Goal: Information Seeking & Learning: Check status

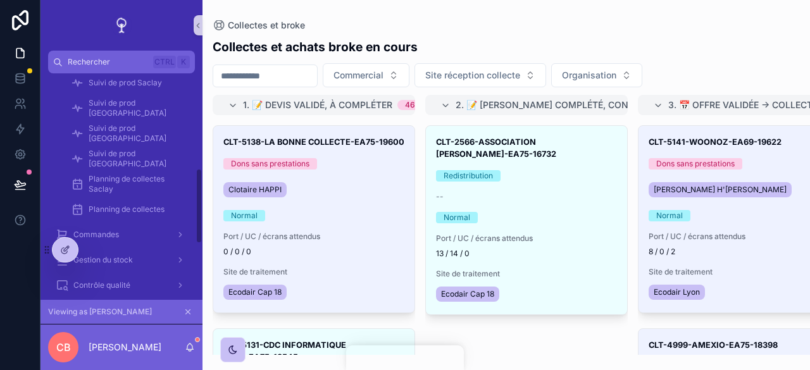
scroll to position [316, 0]
click at [125, 175] on span "Planning de collectes Saclay" at bounding box center [136, 182] width 94 height 20
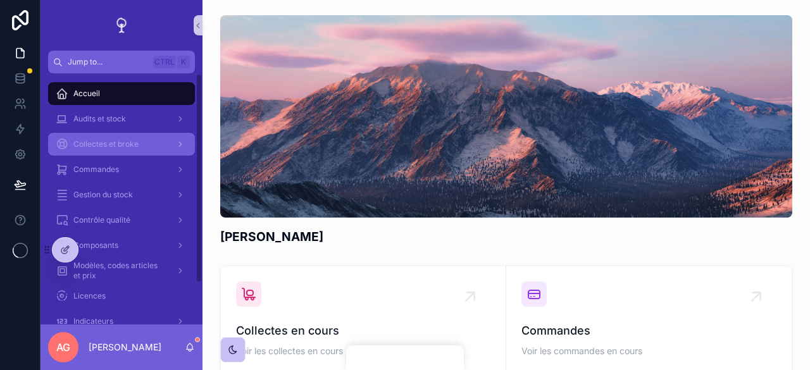
click at [111, 148] on span "Collectes et broke" at bounding box center [105, 144] width 65 height 10
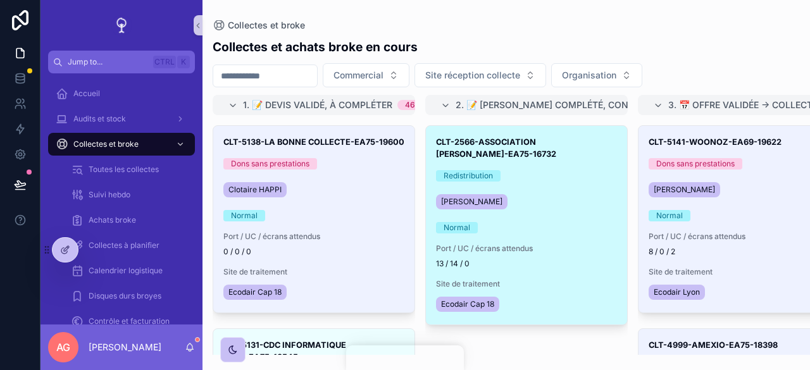
click at [528, 197] on div "[PERSON_NAME]" at bounding box center [526, 202] width 181 height 20
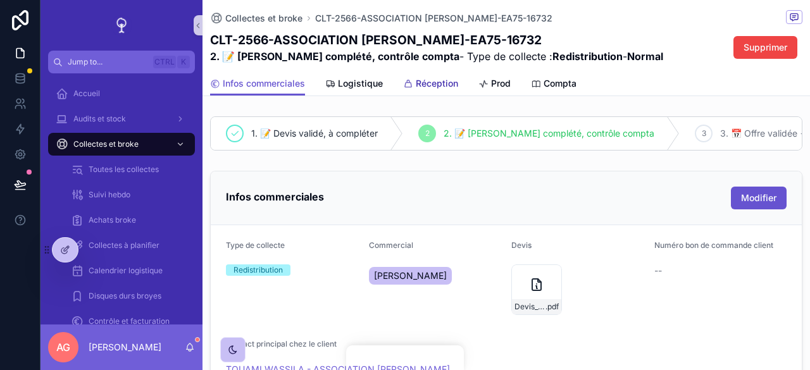
click at [436, 84] on span "Réception" at bounding box center [437, 83] width 42 height 13
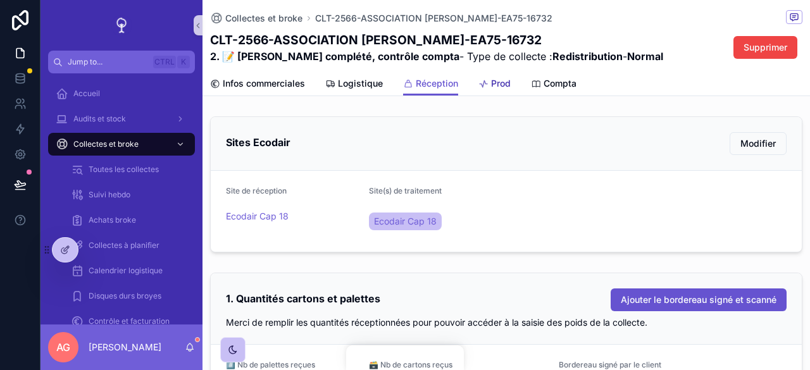
click at [500, 87] on span "Prod" at bounding box center [501, 83] width 20 height 13
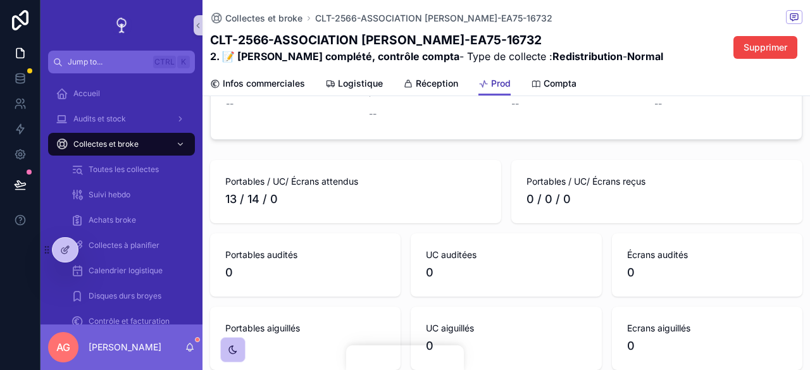
scroll to position [316, 0]
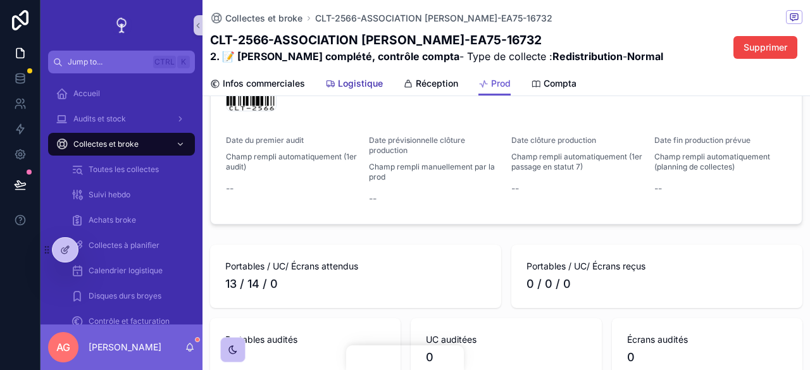
click at [368, 83] on span "Logistique" at bounding box center [360, 83] width 45 height 13
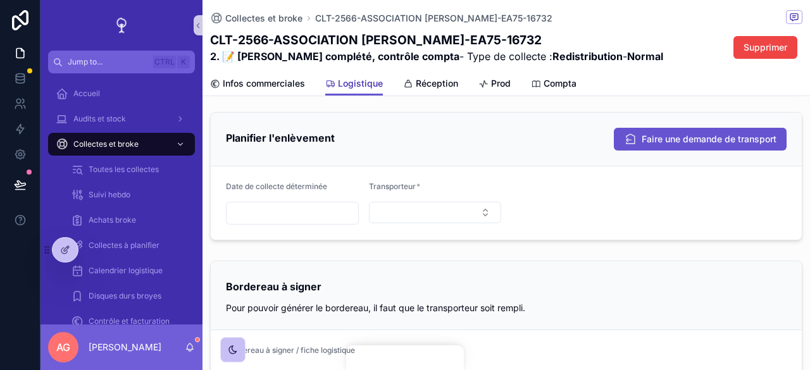
scroll to position [194, 0]
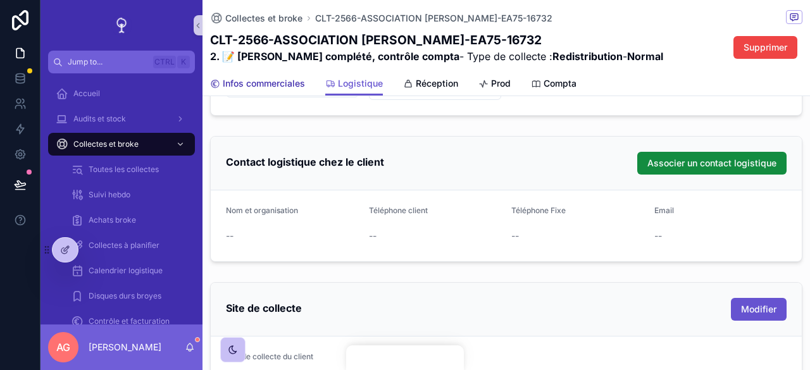
click at [258, 85] on span "Infos commerciales" at bounding box center [264, 83] width 82 height 13
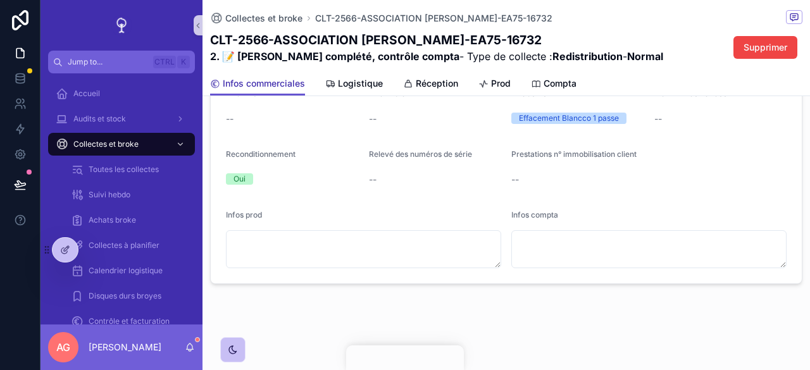
scroll to position [742, 0]
click at [27, 128] on link at bounding box center [20, 128] width 40 height 25
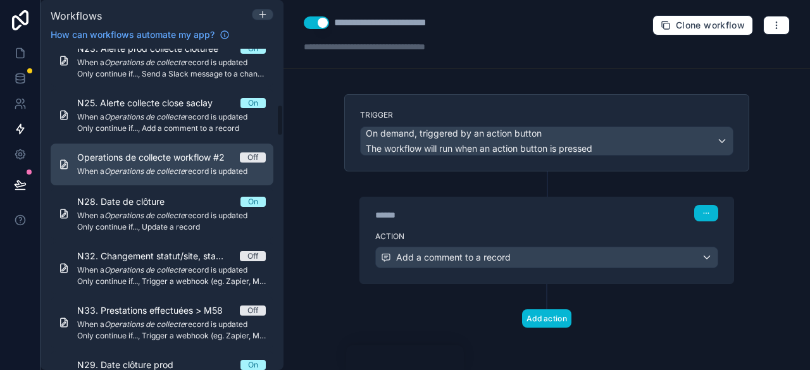
scroll to position [633, 0]
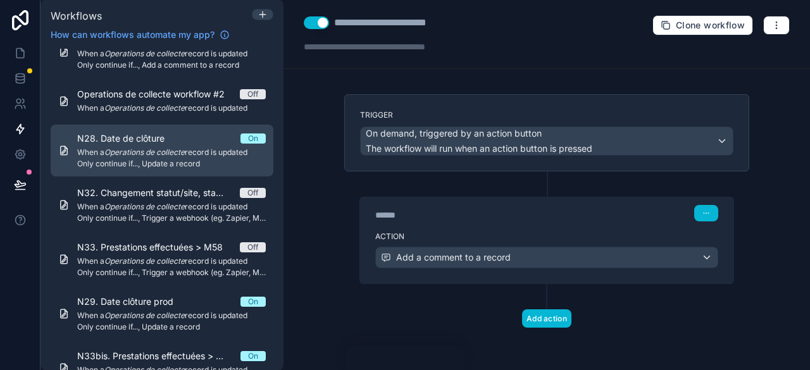
click at [165, 153] on em "Operations de collecte" at bounding box center [144, 151] width 80 height 9
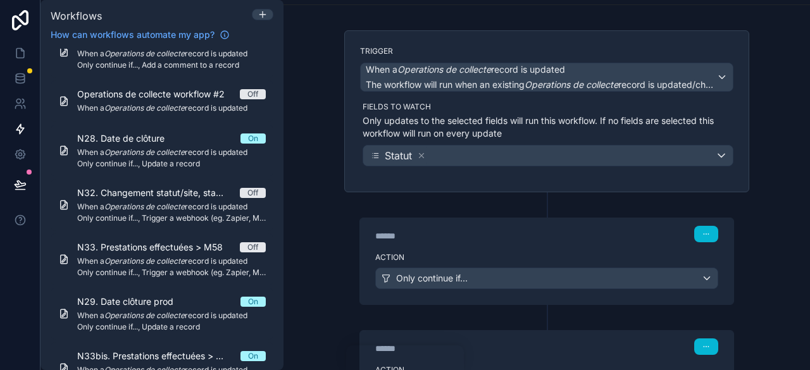
scroll to position [127, 0]
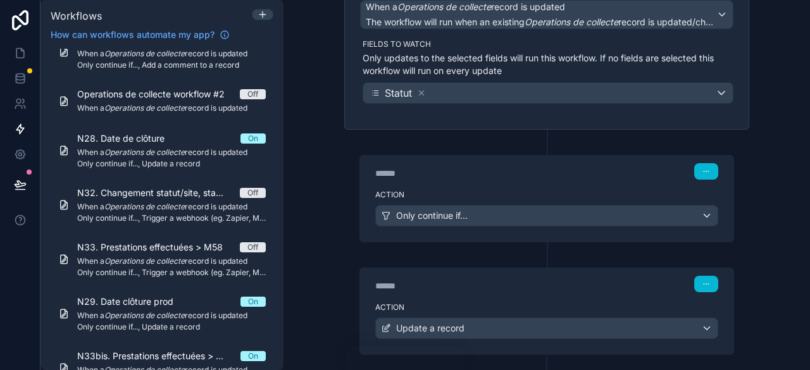
click at [487, 168] on div "******" at bounding box center [470, 173] width 190 height 13
click at [506, 175] on div "******" at bounding box center [470, 173] width 190 height 13
click at [524, 187] on div "Action Only continue if..." at bounding box center [546, 213] width 373 height 57
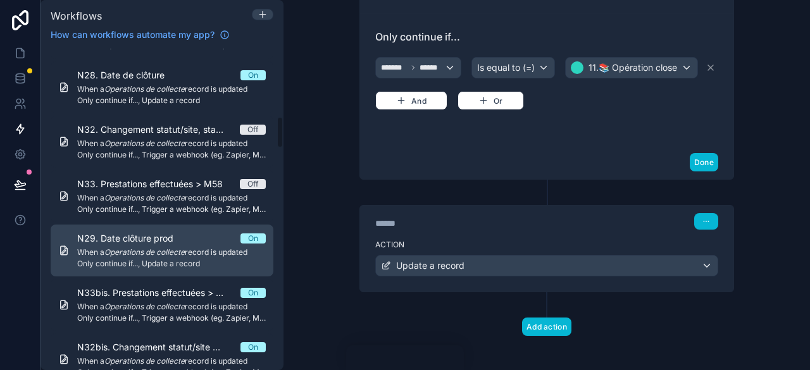
scroll to position [633, 0]
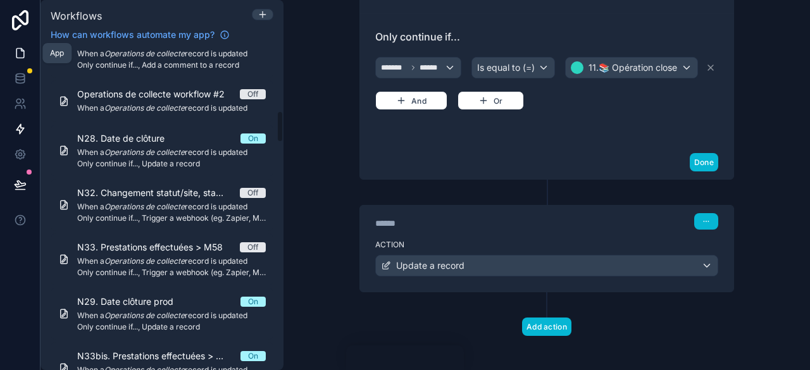
click at [24, 59] on icon at bounding box center [20, 53] width 13 height 13
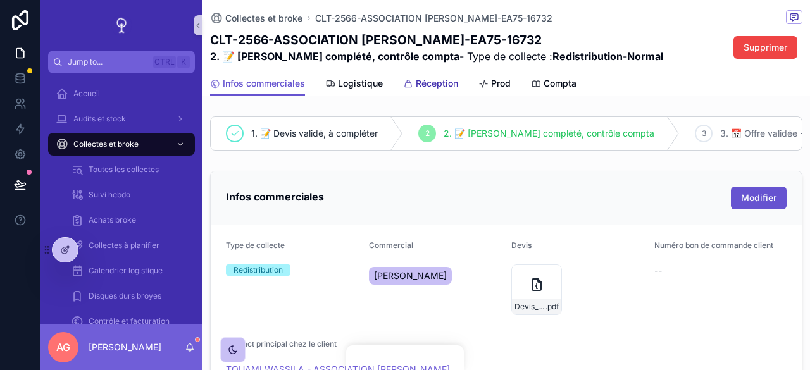
click at [442, 85] on span "Réception" at bounding box center [437, 83] width 42 height 13
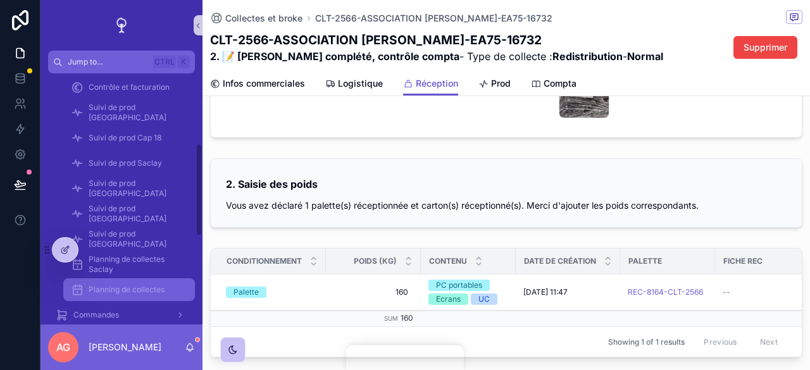
scroll to position [253, 0]
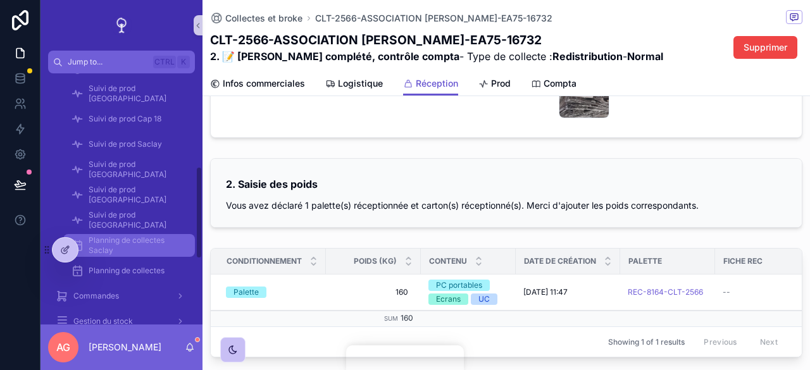
click at [135, 239] on span "Planning de collectes Saclay" at bounding box center [136, 245] width 94 height 20
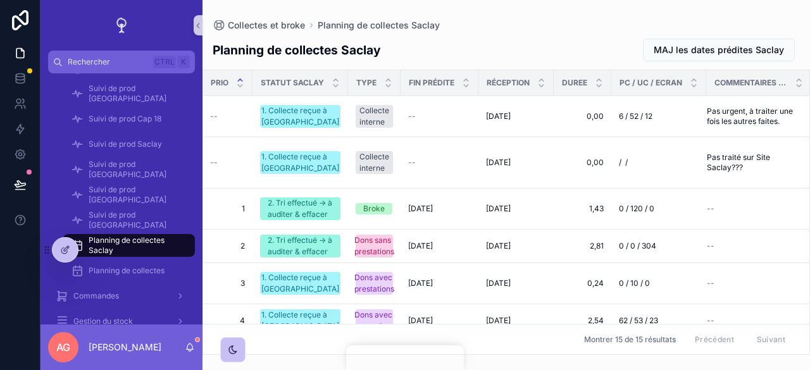
scroll to position [0, 122]
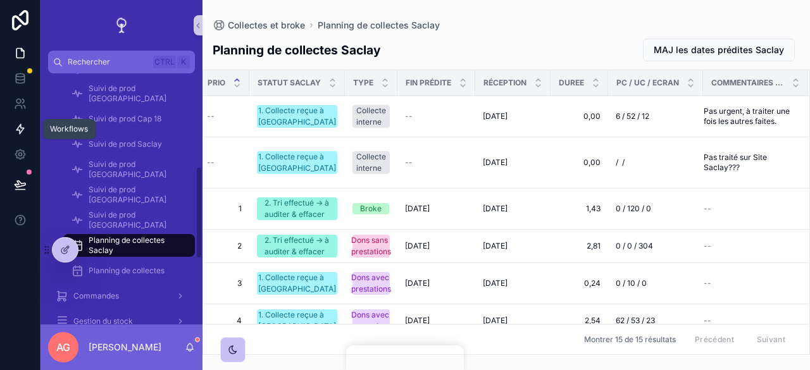
click at [15, 125] on icon at bounding box center [20, 129] width 13 height 13
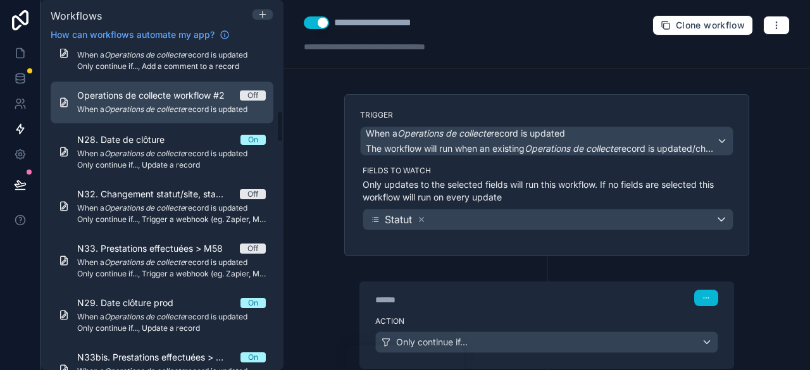
scroll to position [633, 0]
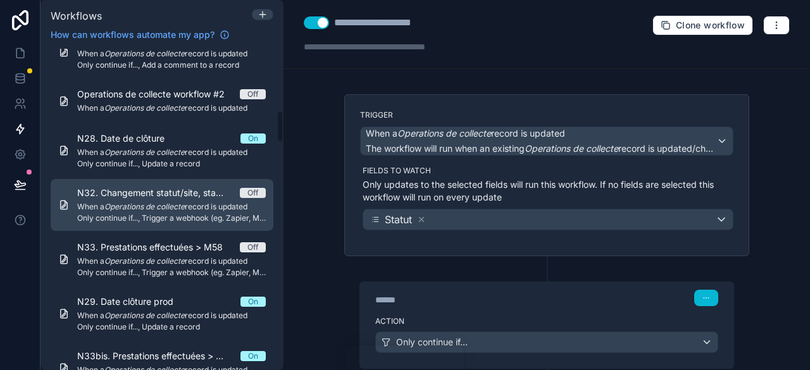
click at [156, 197] on span "N32. Changement statut/site, statut 5 > M58" at bounding box center [158, 193] width 163 height 13
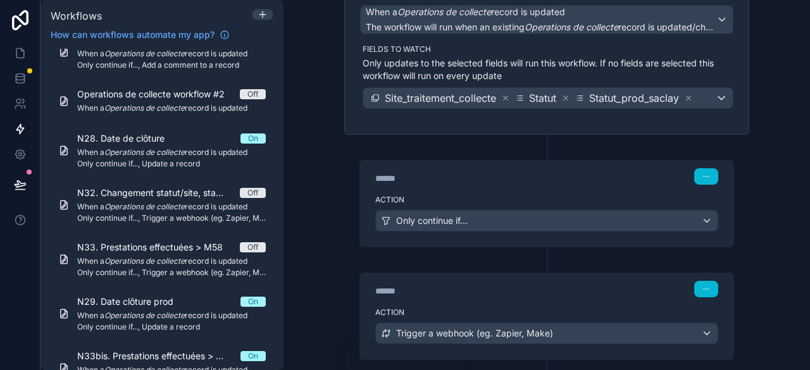
scroll to position [127, 0]
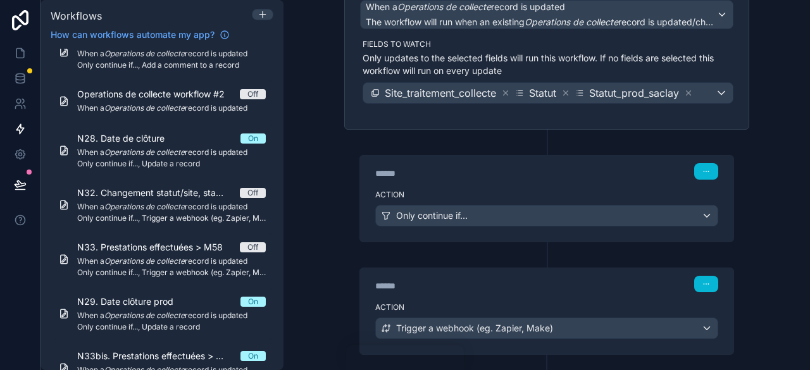
click at [494, 177] on div "******" at bounding box center [470, 173] width 190 height 13
click at [521, 185] on div "Action Only continue if..." at bounding box center [546, 213] width 373 height 57
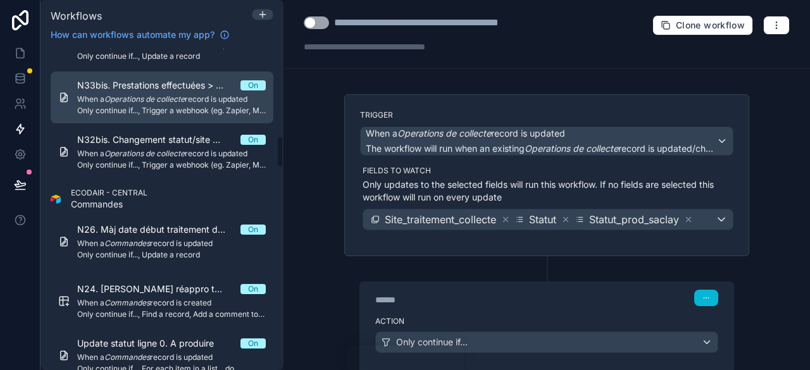
scroll to position [886, 0]
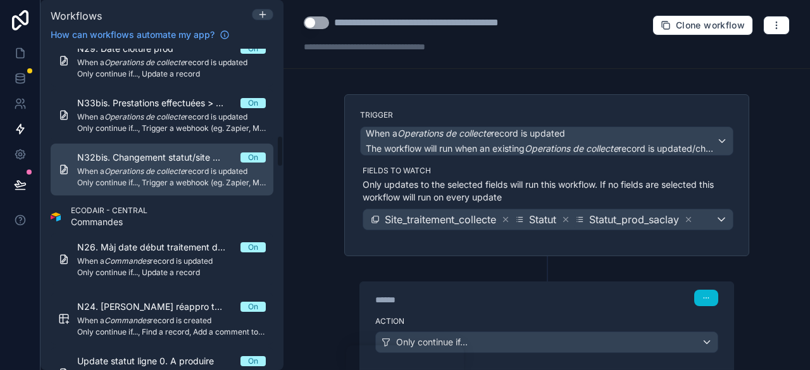
click at [173, 166] on span "When a Operations de collecte record is updated" at bounding box center [171, 171] width 189 height 10
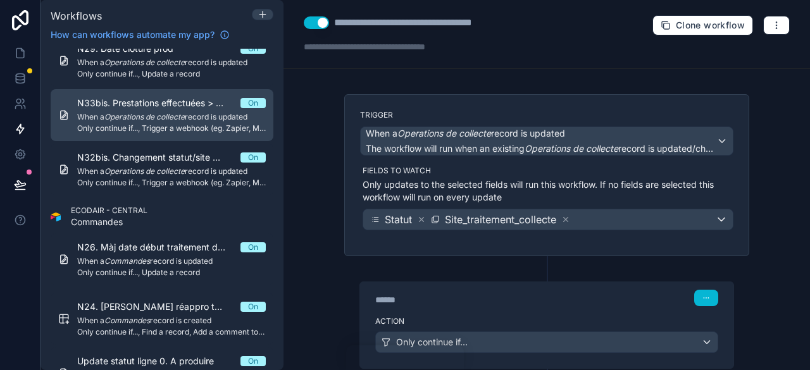
click at [167, 114] on em "Operations de collecte" at bounding box center [144, 116] width 80 height 9
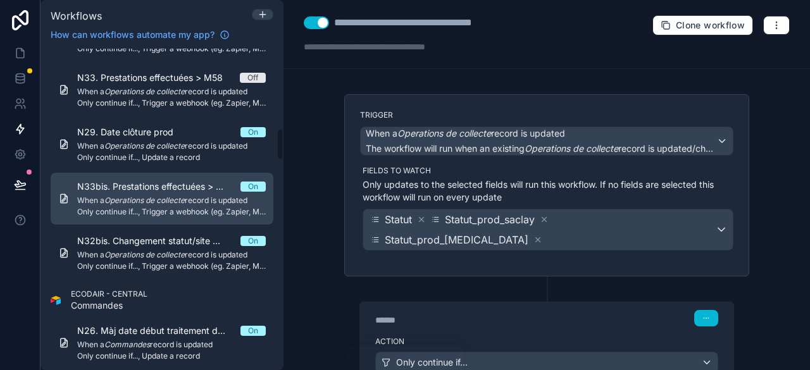
scroll to position [823, 0]
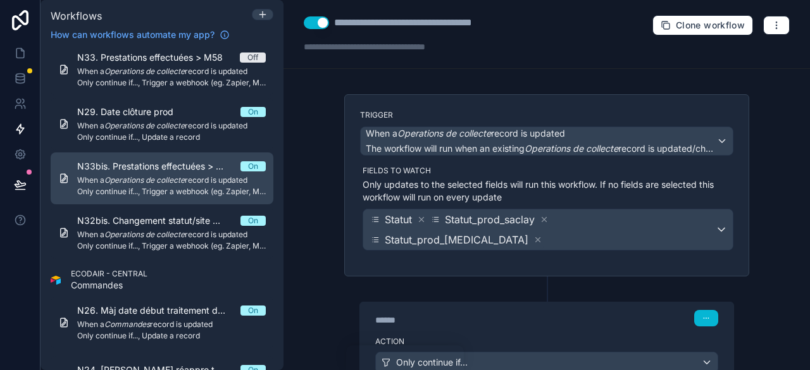
click at [188, 176] on span "When a Operations de collecte record is updated" at bounding box center [171, 180] width 189 height 10
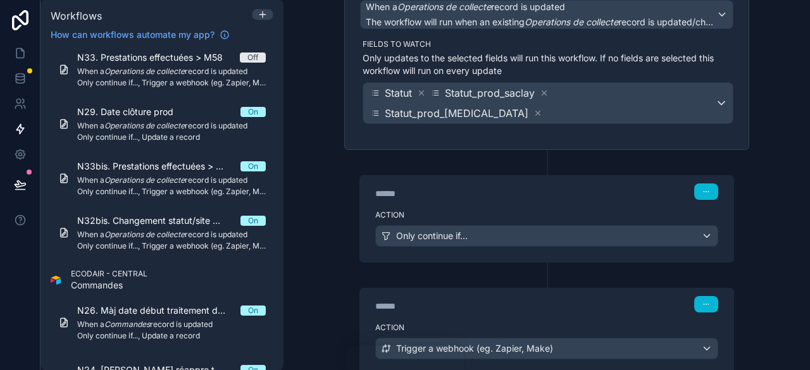
click at [532, 180] on div "****** Step 1" at bounding box center [546, 190] width 373 height 29
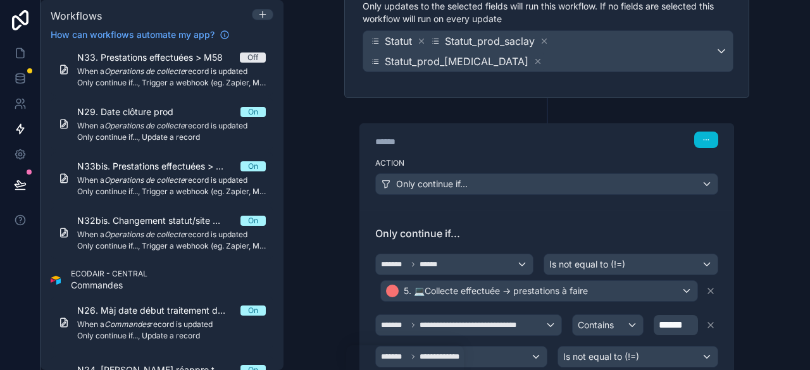
scroll to position [0, 0]
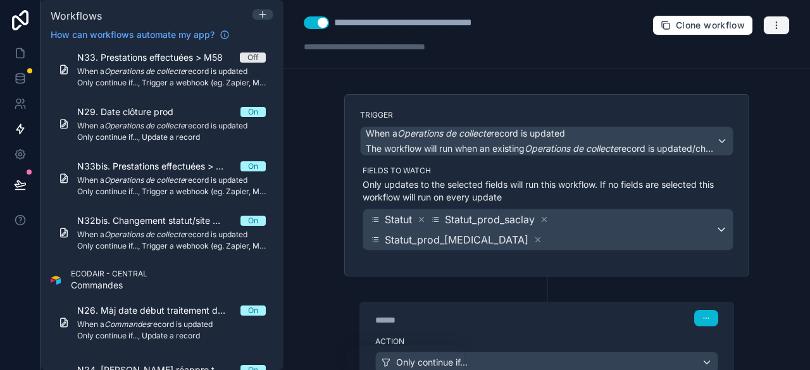
click at [772, 23] on icon "button" at bounding box center [777, 25] width 10 height 10
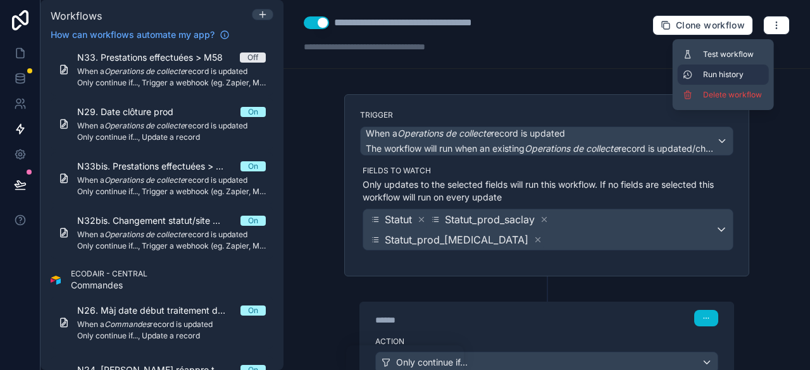
click at [742, 66] on button "Run history" at bounding box center [723, 75] width 91 height 20
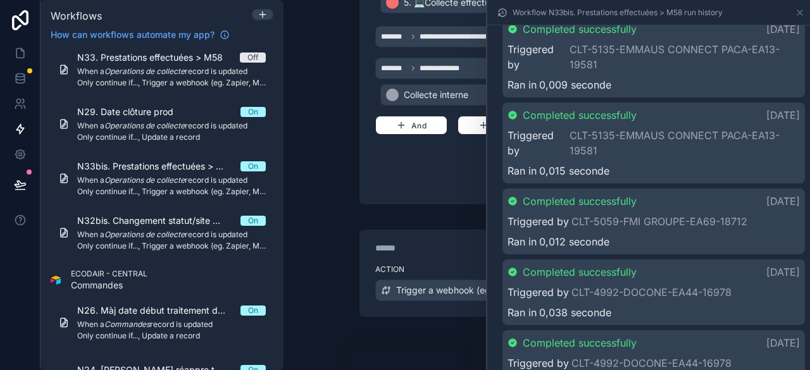
scroll to position [5845, 0]
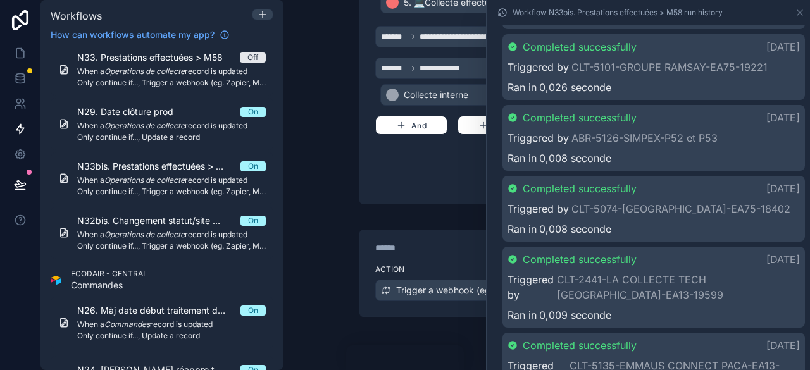
click at [691, 242] on div "Completed successfully il y a 7 jours Triggered by CLT-5074-MAIRIE DE NANTERRE-…" at bounding box center [654, 209] width 303 height 66
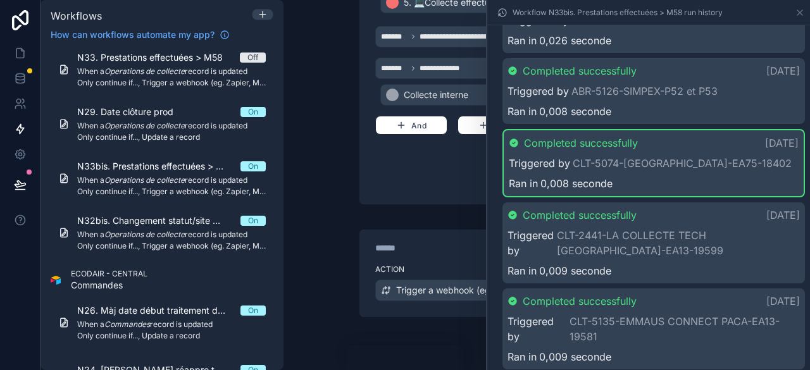
scroll to position [5908, 0]
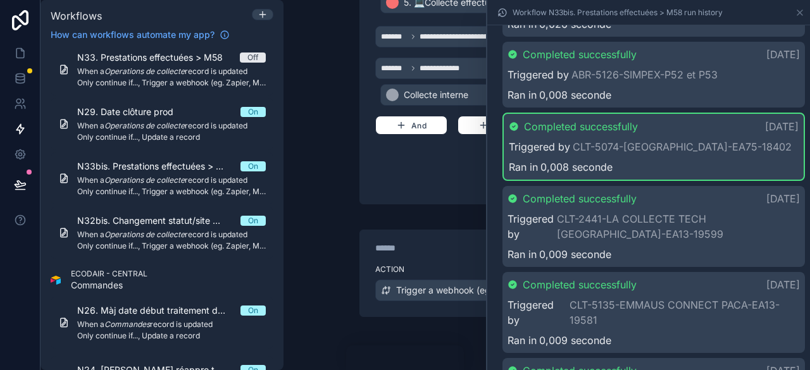
click at [565, 134] on span "Completed successfully" at bounding box center [581, 126] width 114 height 15
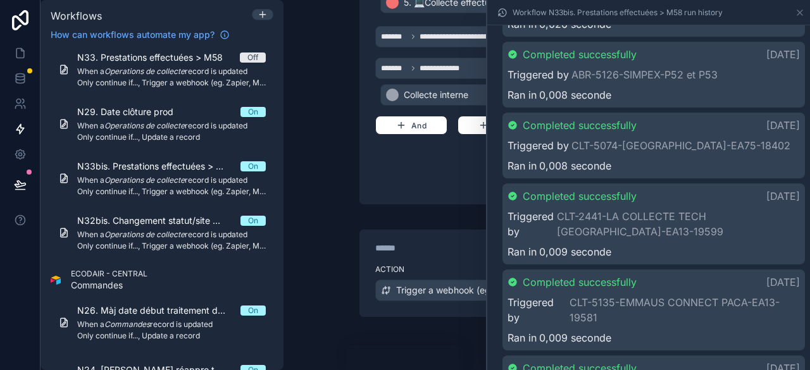
click at [796, 12] on icon at bounding box center [800, 13] width 10 height 10
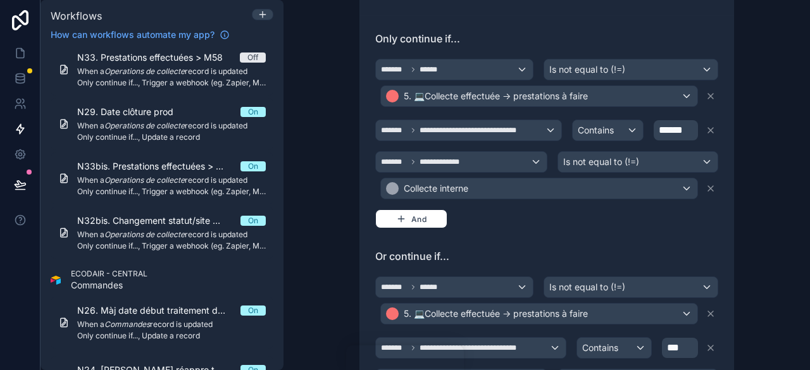
scroll to position [368, 0]
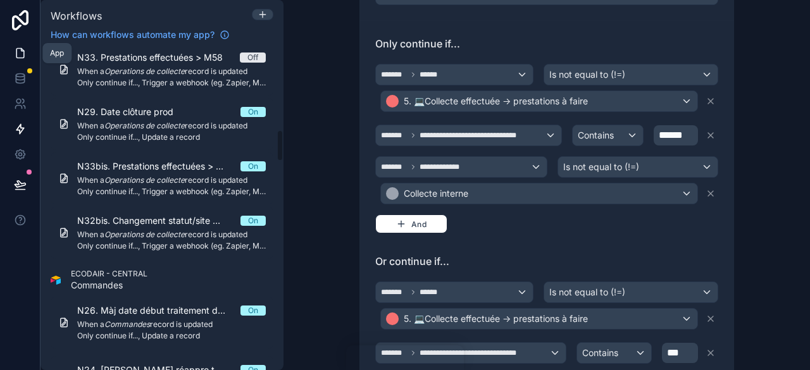
click at [21, 47] on icon at bounding box center [20, 53] width 13 height 13
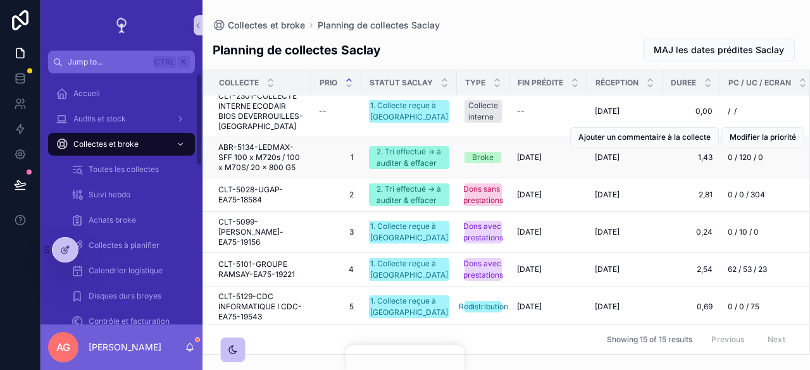
scroll to position [63, 0]
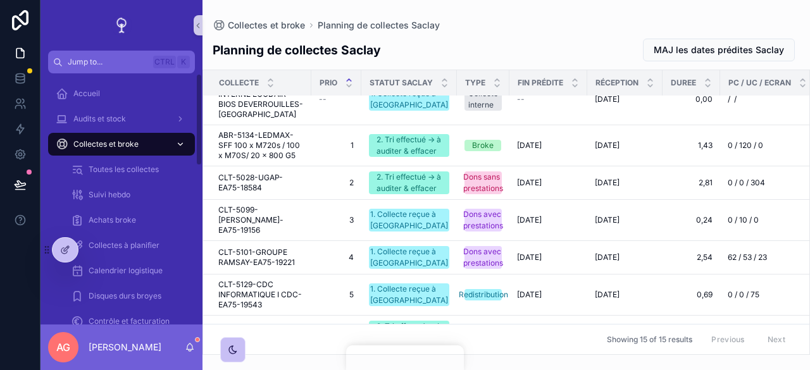
click at [124, 146] on span "Collectes et broke" at bounding box center [105, 144] width 65 height 10
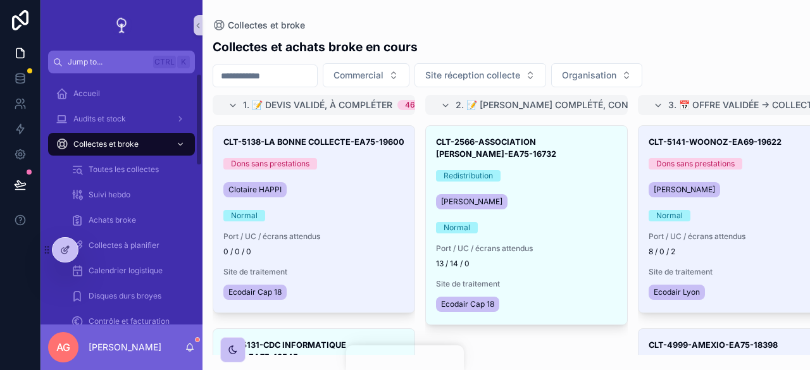
click at [258, 72] on input "scrollable content" at bounding box center [265, 76] width 104 height 18
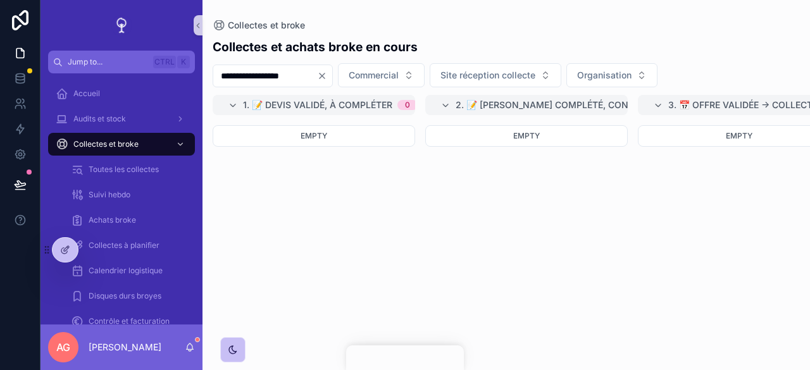
type input "**********"
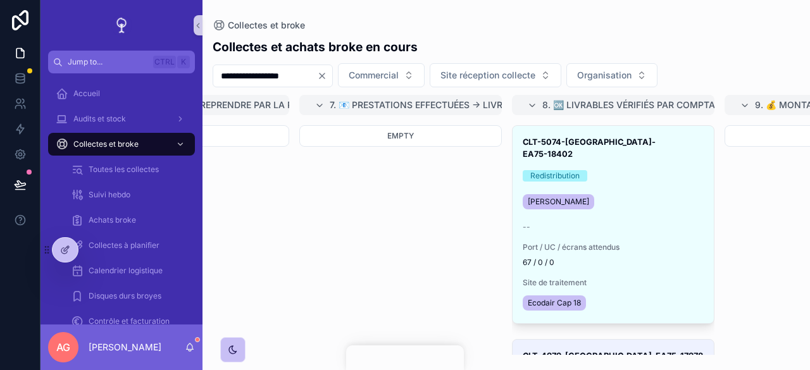
scroll to position [0, 1194]
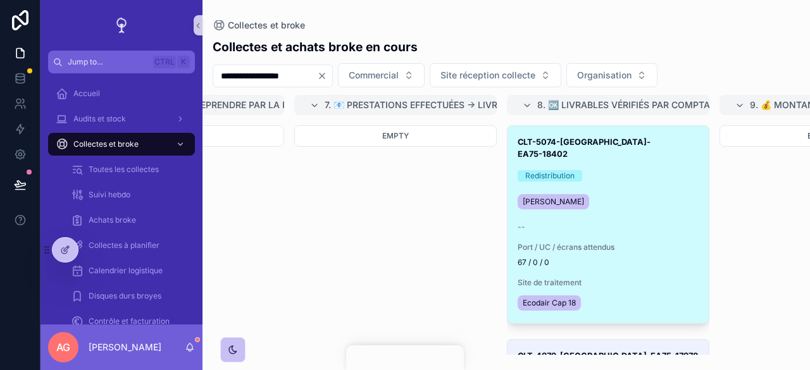
click at [660, 237] on div "CLT-5074-MAIRIE DE NANTERRE-EA75-18402 Redistribution Pierre-Louis BRICQUET -- …" at bounding box center [608, 224] width 201 height 197
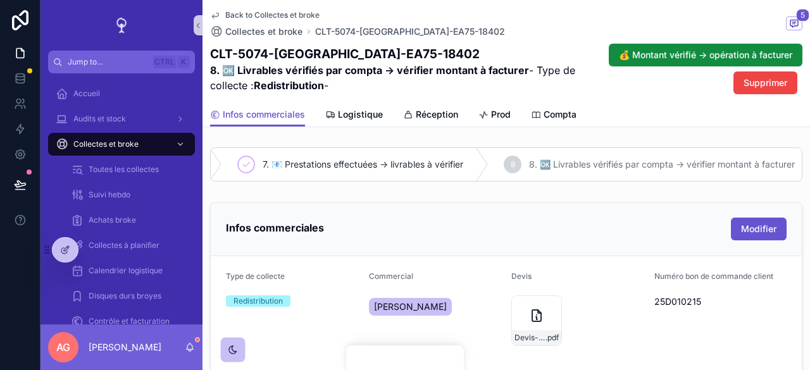
scroll to position [0, 341]
click at [425, 156] on div "7. 📧 Prestations effectuées -> livrables à vérifier" at bounding box center [353, 164] width 266 height 33
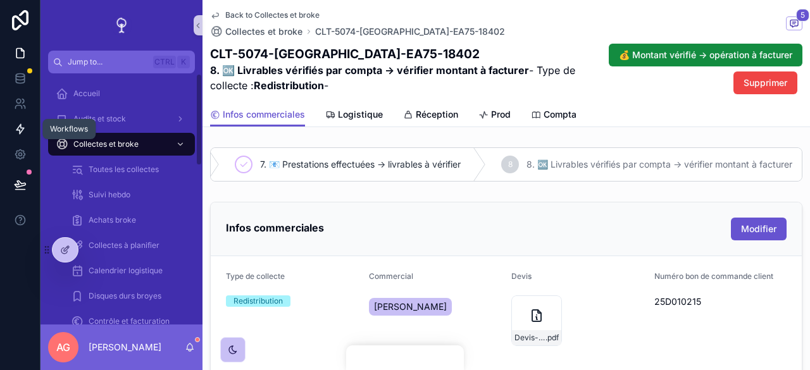
click at [22, 134] on icon at bounding box center [20, 129] width 13 height 13
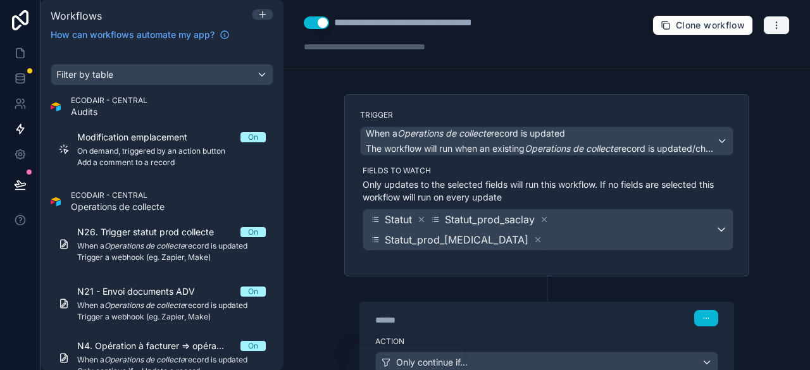
click at [763, 23] on button "button" at bounding box center [776, 25] width 27 height 19
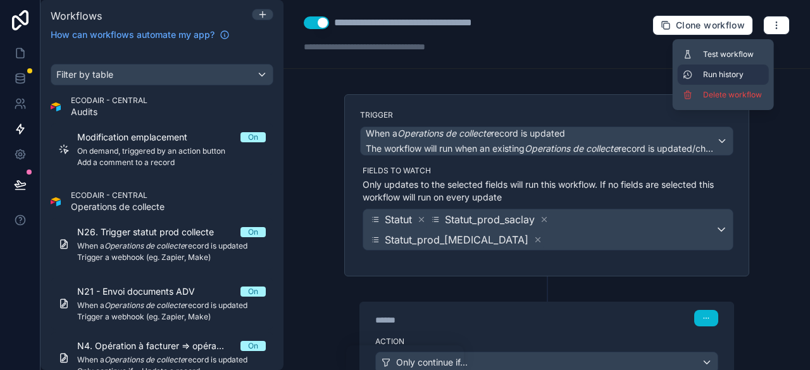
click at [722, 73] on span "Run history" at bounding box center [733, 75] width 61 height 10
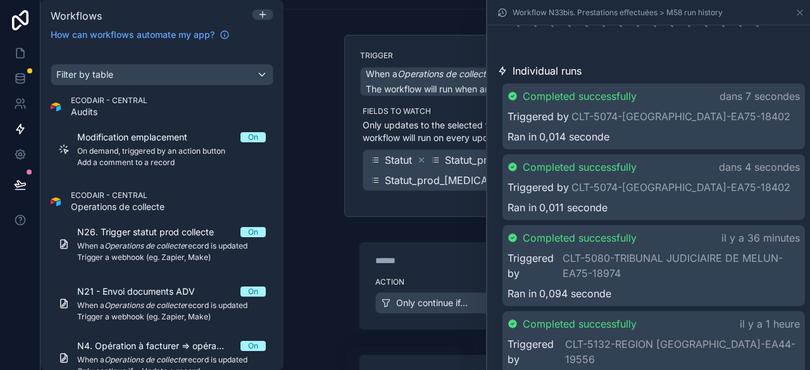
scroll to position [127, 0]
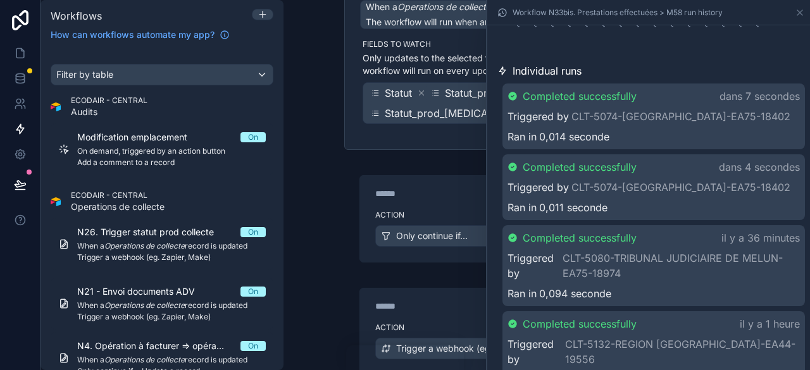
click at [344, 232] on div "****** Step 1 Action Only continue if..." at bounding box center [546, 206] width 405 height 113
click at [456, 292] on div "****** Step 2" at bounding box center [546, 303] width 373 height 29
click at [803, 12] on icon at bounding box center [800, 13] width 10 height 10
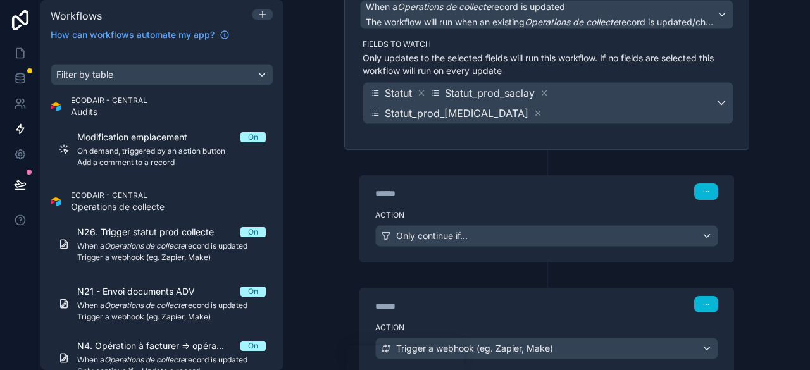
click at [532, 292] on div "****** Step 2" at bounding box center [546, 303] width 373 height 29
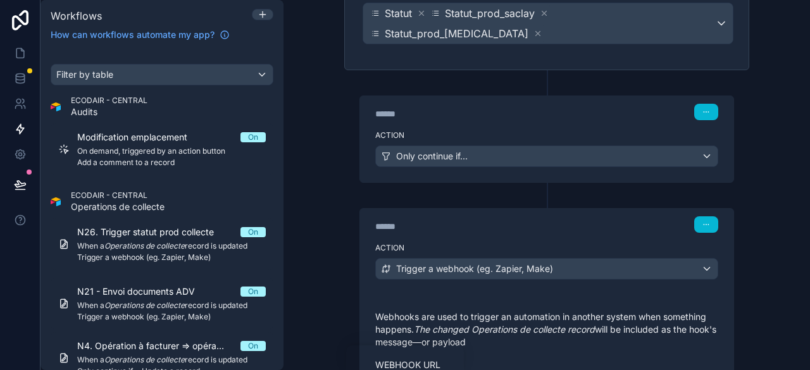
scroll to position [316, 0]
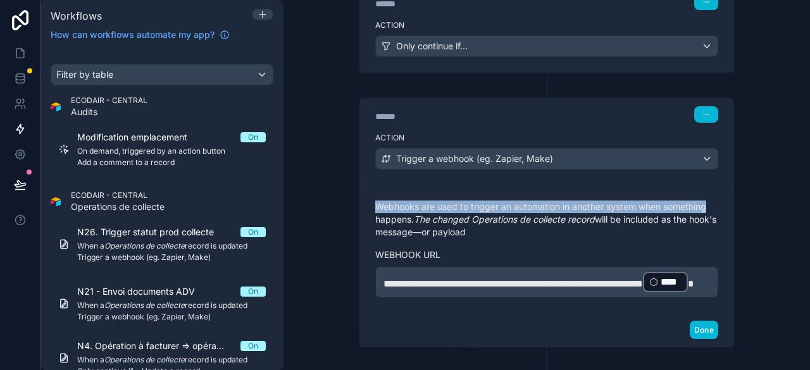
drag, startPoint x: 791, startPoint y: 104, endPoint x: 779, endPoint y: 168, distance: 64.4
click at [779, 168] on div "**********" at bounding box center [547, 185] width 527 height 370
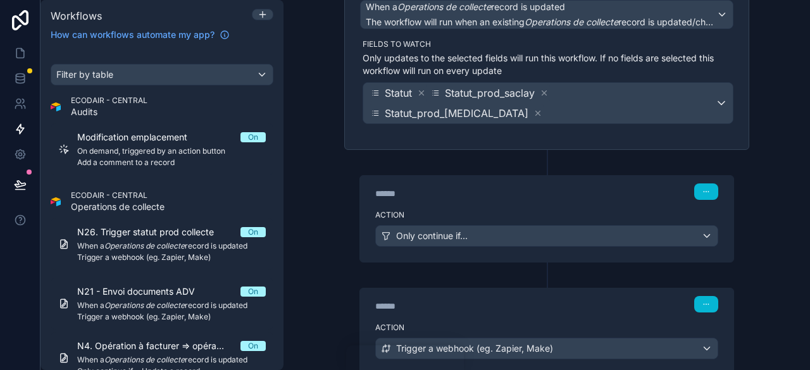
click at [523, 205] on div "Action Only continue if..." at bounding box center [546, 233] width 373 height 57
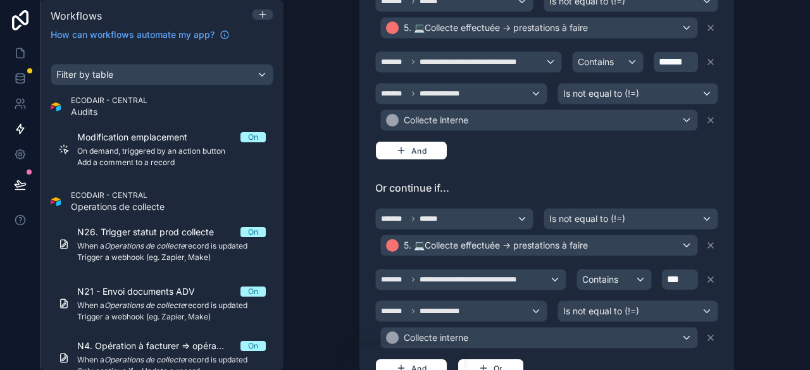
scroll to position [443, 0]
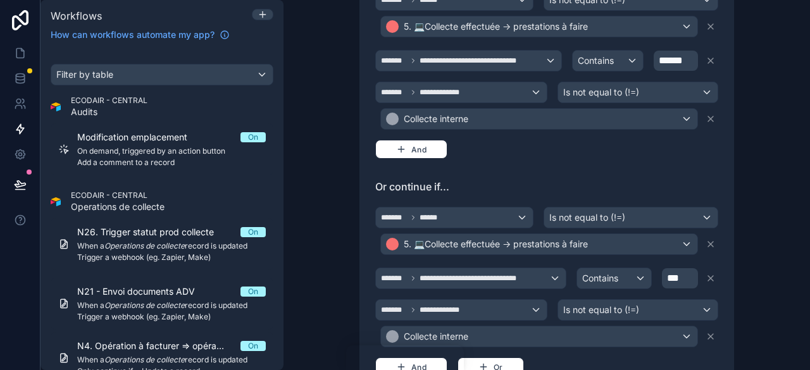
click at [677, 271] on p "***" at bounding box center [681, 278] width 28 height 15
click at [757, 231] on div "**********" at bounding box center [547, 185] width 527 height 370
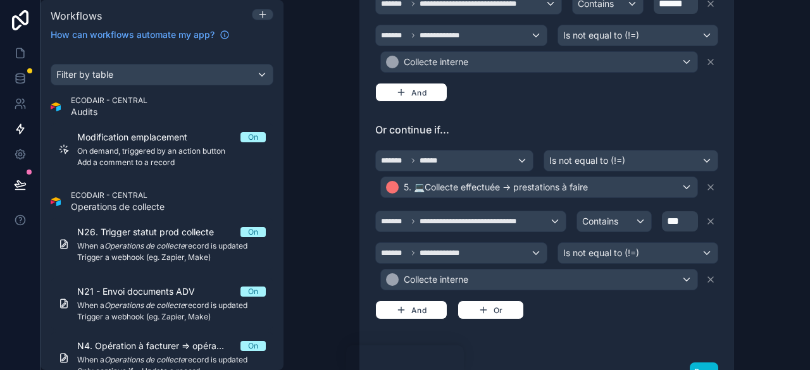
scroll to position [570, 0]
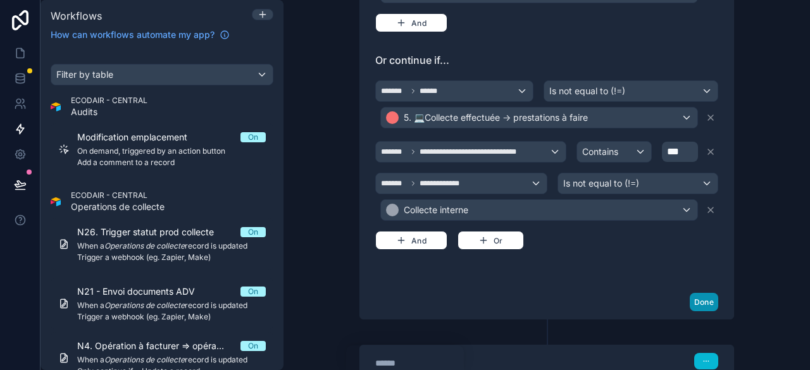
click at [692, 293] on button "Done" at bounding box center [704, 302] width 28 height 18
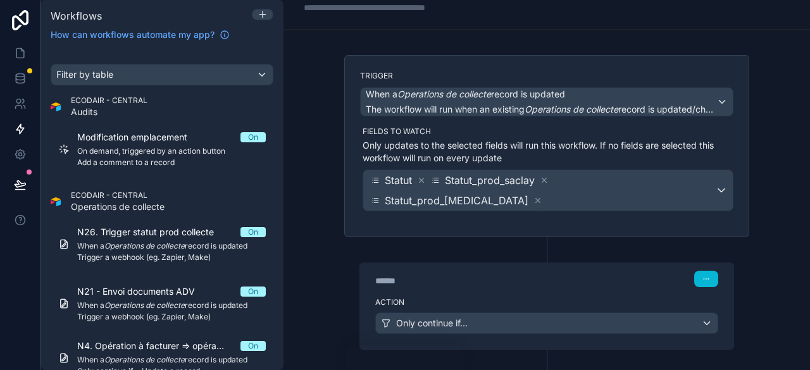
scroll to position [0, 0]
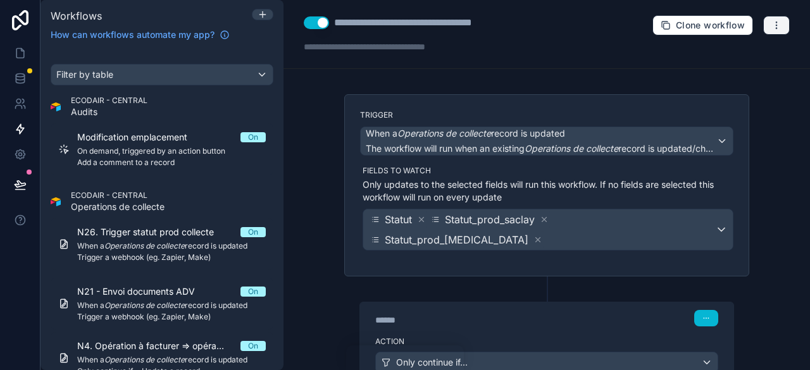
click at [772, 26] on icon "button" at bounding box center [777, 25] width 10 height 10
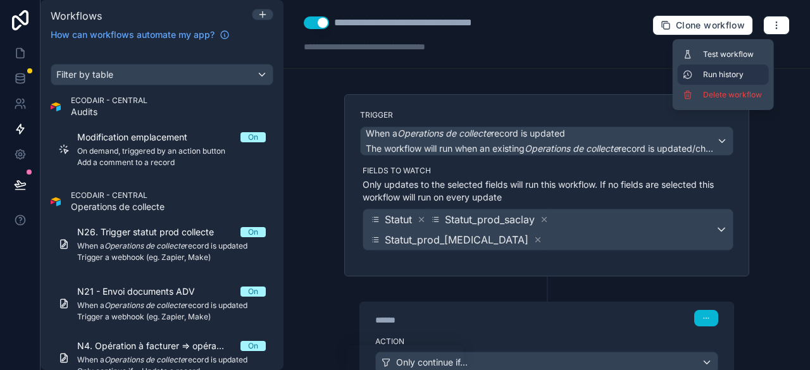
click at [737, 78] on span "Run history" at bounding box center [733, 75] width 61 height 10
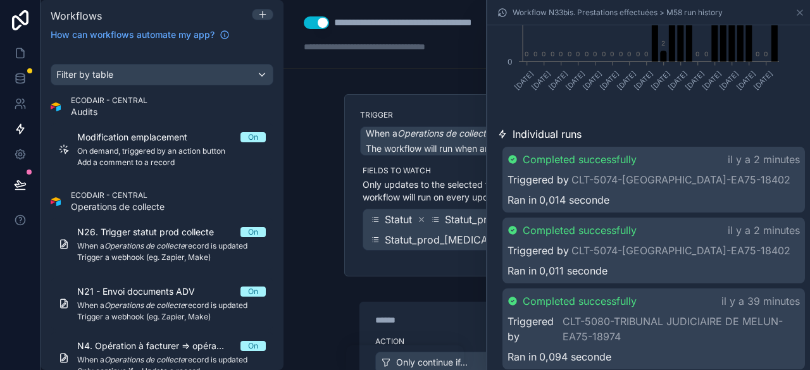
scroll to position [316, 0]
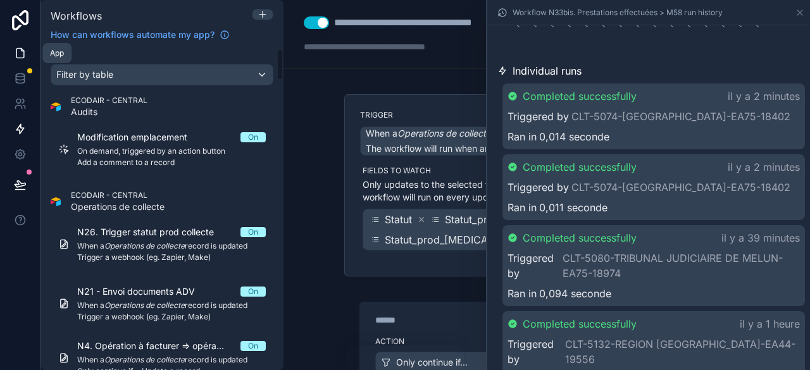
click at [19, 53] on icon at bounding box center [20, 53] width 13 height 13
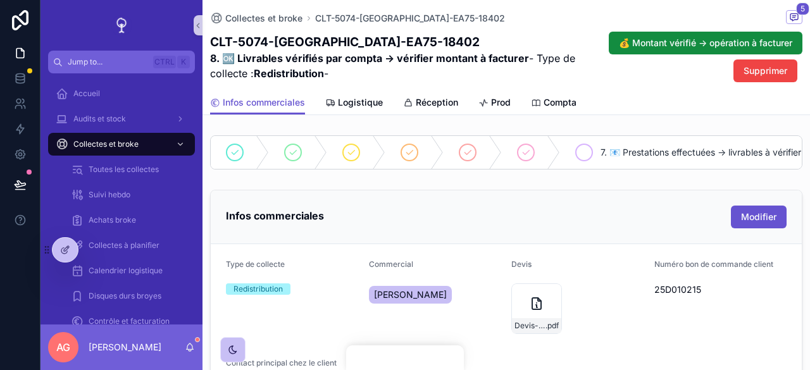
click at [633, 161] on div "7. 📧 Prestations effectuées -> livrables à vérifier" at bounding box center [693, 152] width 266 height 33
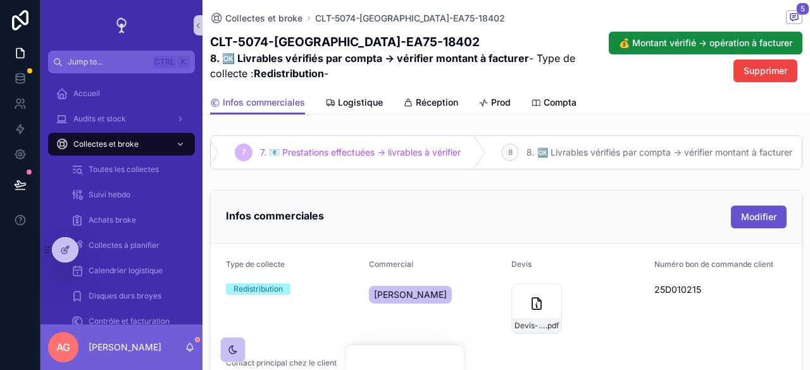
scroll to position [0, 596]
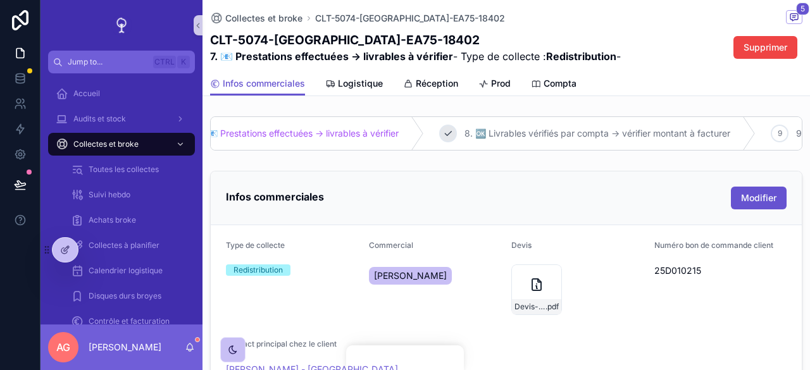
click at [544, 132] on span "8. 🆗 Livrables vérifiés par compta -> vérifier montant à facturer" at bounding box center [598, 133] width 266 height 13
drag, startPoint x: 141, startPoint y: 149, endPoint x: 201, endPoint y: 144, distance: 60.3
click at [141, 149] on div "Collectes et broke" at bounding box center [122, 144] width 132 height 20
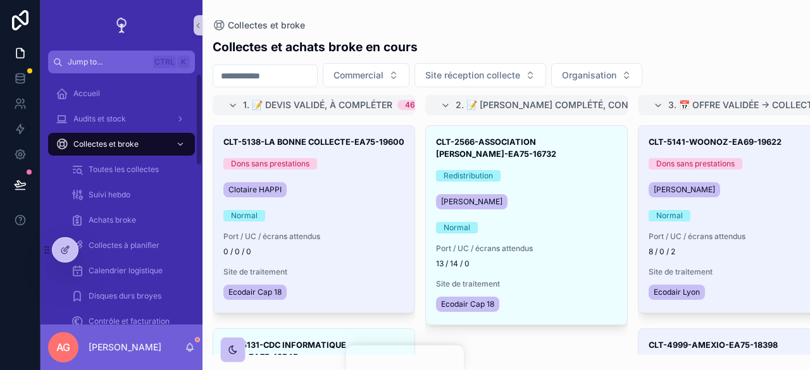
click at [279, 76] on input "scrollable content" at bounding box center [265, 76] width 104 height 18
click at [282, 77] on input "scrollable content" at bounding box center [265, 76] width 104 height 18
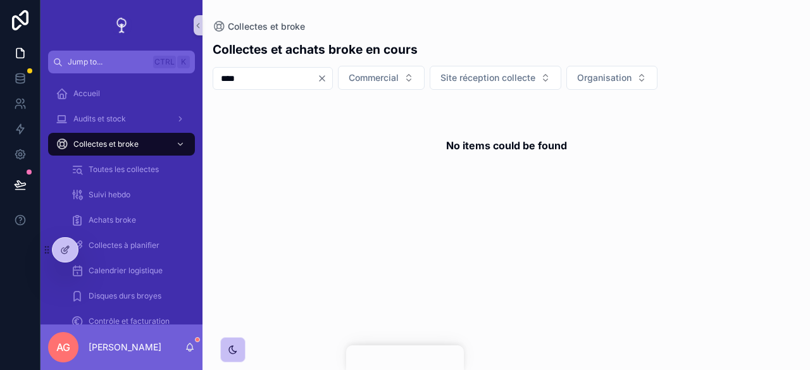
type input "****"
click at [327, 75] on icon "Clear" at bounding box center [322, 78] width 10 height 10
click at [254, 77] on input "scrollable content" at bounding box center [265, 79] width 104 height 18
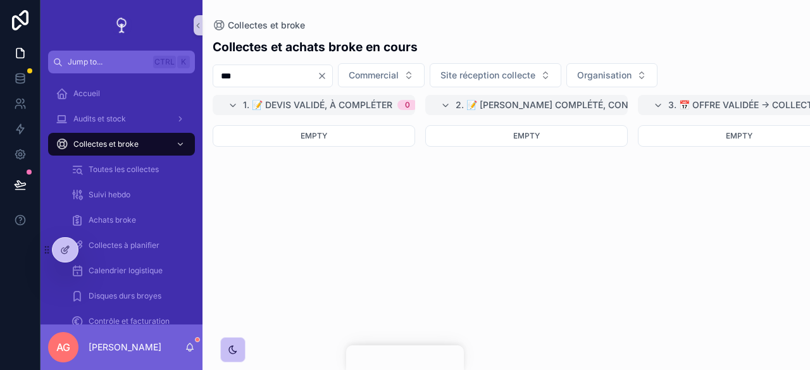
type input "***"
click at [28, 127] on link at bounding box center [20, 128] width 40 height 25
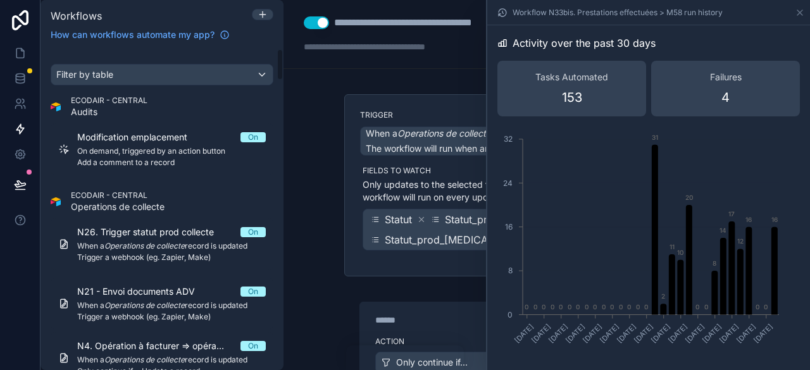
scroll to position [63, 0]
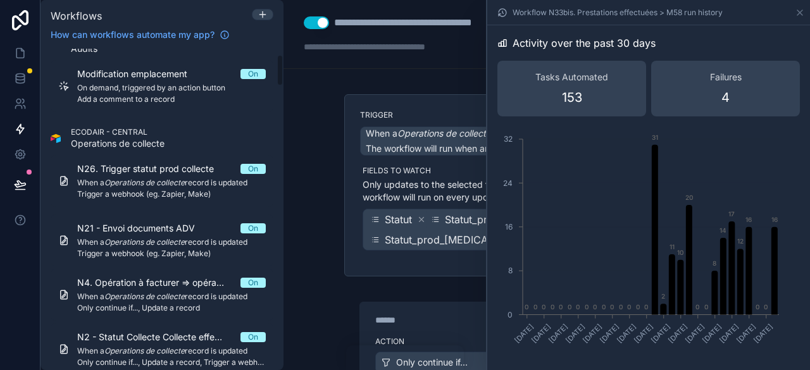
click at [302, 210] on div "**********" at bounding box center [547, 185] width 527 height 370
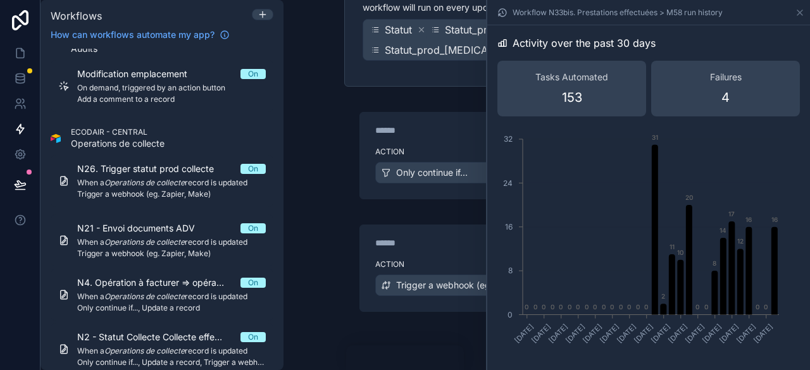
scroll to position [191, 0]
click at [429, 141] on div "Action Only continue if..." at bounding box center [546, 169] width 373 height 57
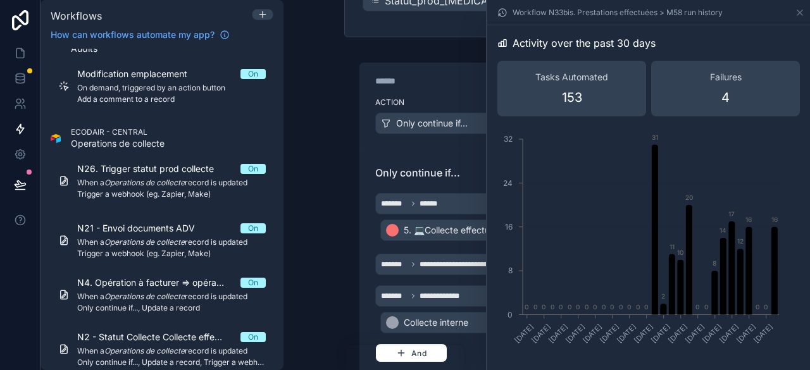
scroll to position [318, 0]
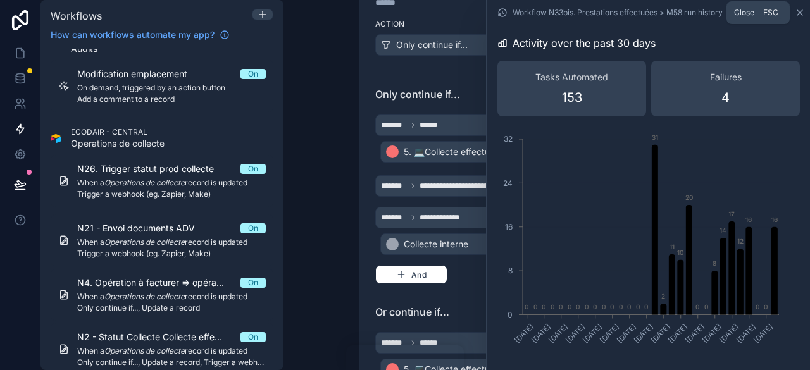
click at [801, 12] on icon at bounding box center [800, 13] width 10 height 10
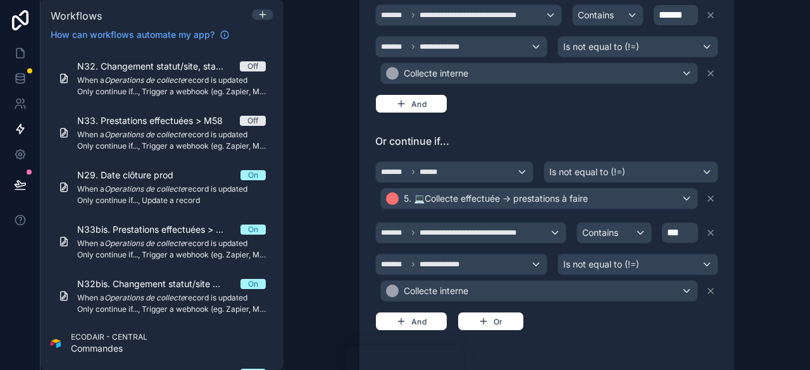
scroll to position [506, 0]
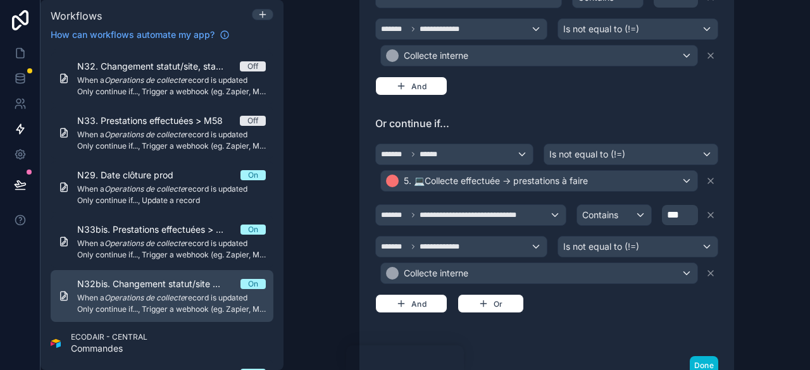
click at [172, 293] on em "Operations de collecte" at bounding box center [144, 297] width 80 height 9
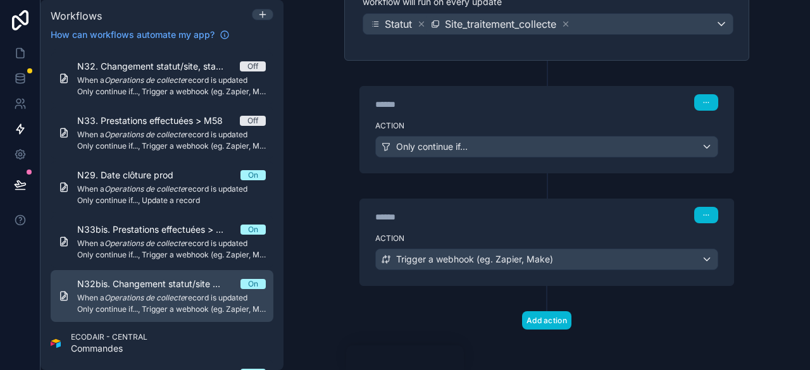
scroll to position [191, 0]
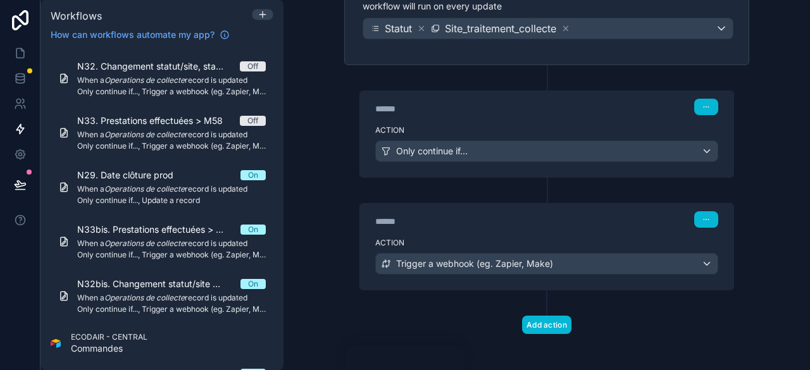
click at [472, 120] on div "Action Only continue if..." at bounding box center [546, 148] width 373 height 57
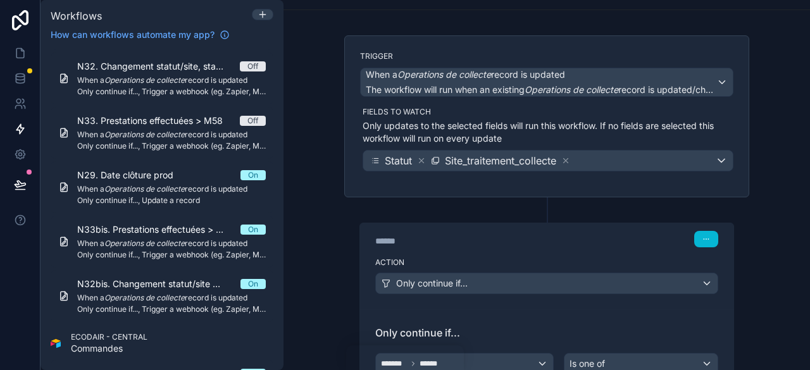
scroll to position [0, 0]
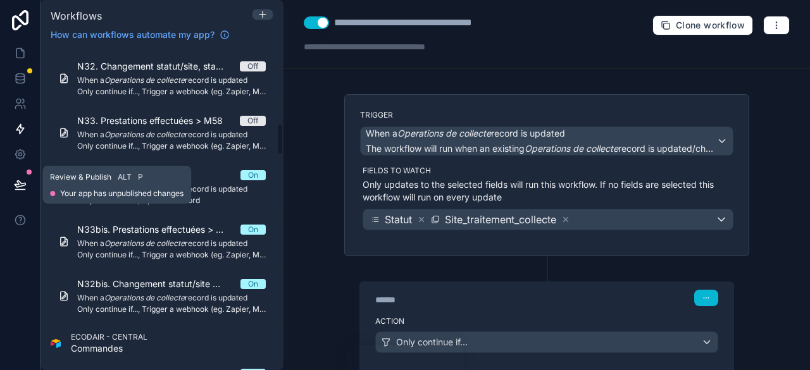
click at [30, 179] on button at bounding box center [20, 184] width 28 height 35
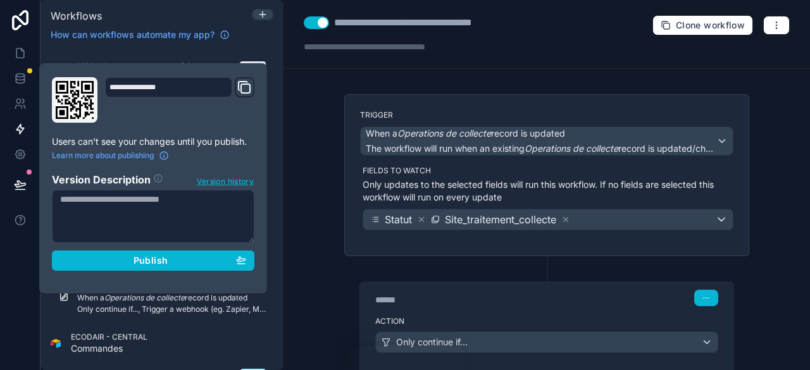
click at [299, 104] on div "**********" at bounding box center [547, 185] width 527 height 370
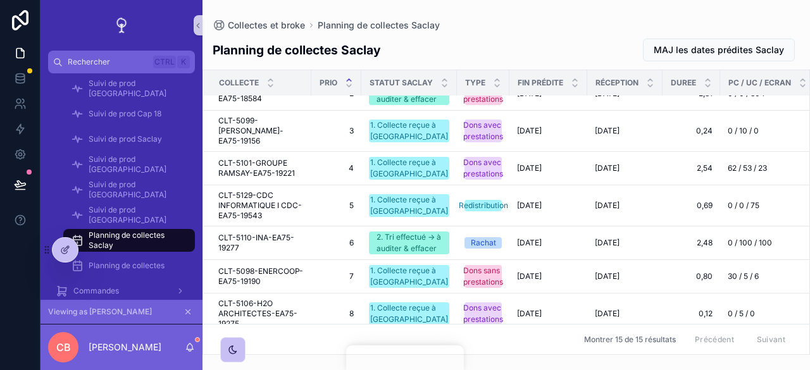
scroll to position [153, 0]
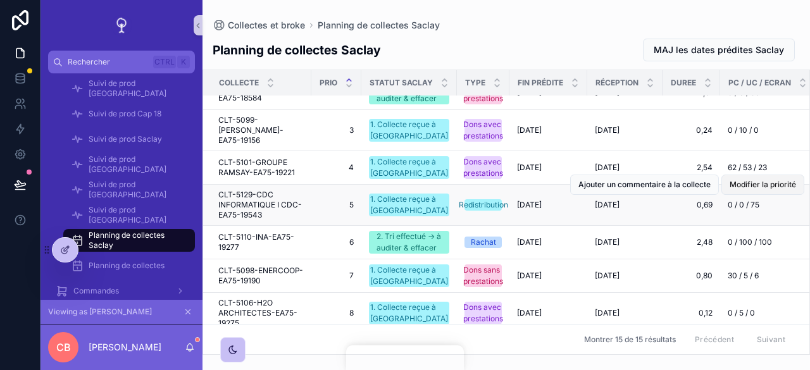
click at [753, 189] on span "Modifier la priorité" at bounding box center [763, 185] width 66 height 10
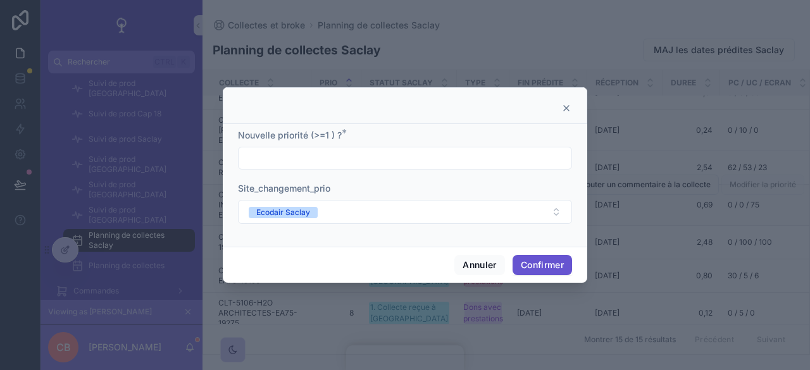
click at [570, 108] on icon at bounding box center [566, 108] width 10 height 10
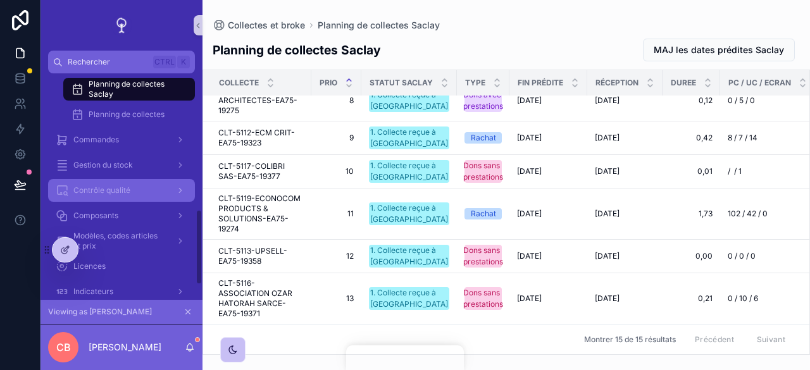
scroll to position [408, 0]
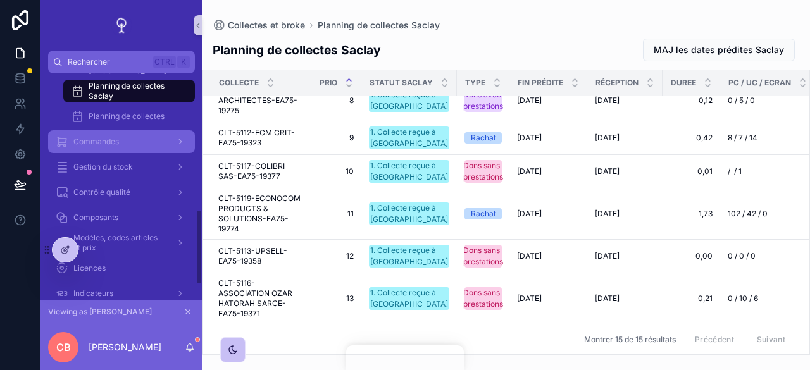
click at [114, 143] on span "Commandes" at bounding box center [96, 142] width 46 height 10
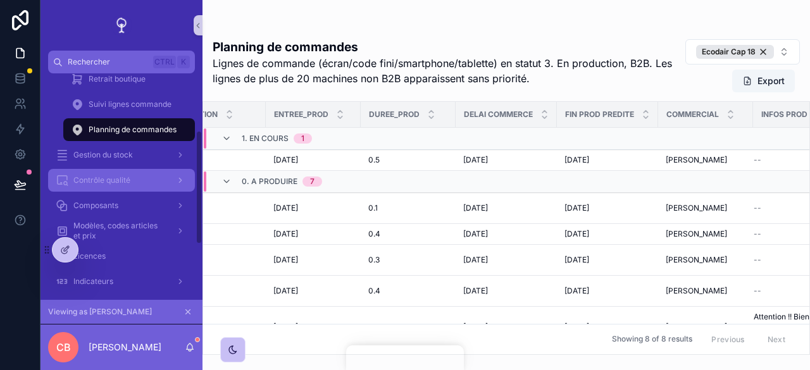
scroll to position [85, 0]
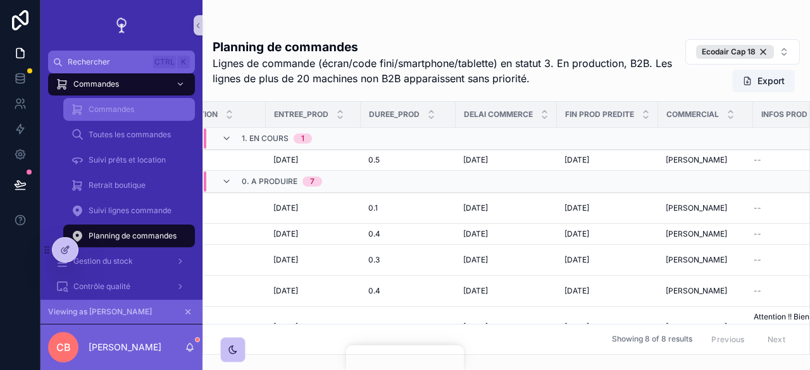
click at [104, 108] on span "Commandes" at bounding box center [112, 109] width 46 height 10
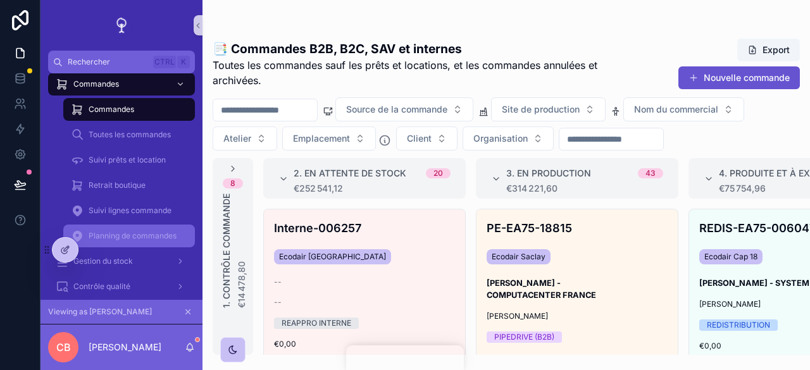
click at [167, 236] on span "Planning de commandes" at bounding box center [133, 236] width 88 height 10
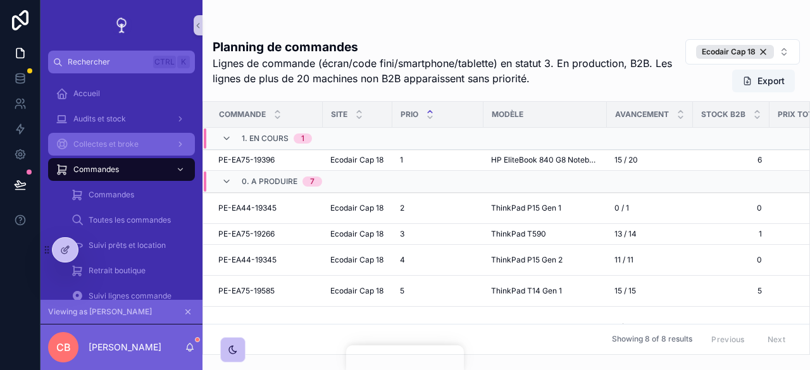
click at [134, 137] on div "Collectes et broke" at bounding box center [122, 144] width 132 height 20
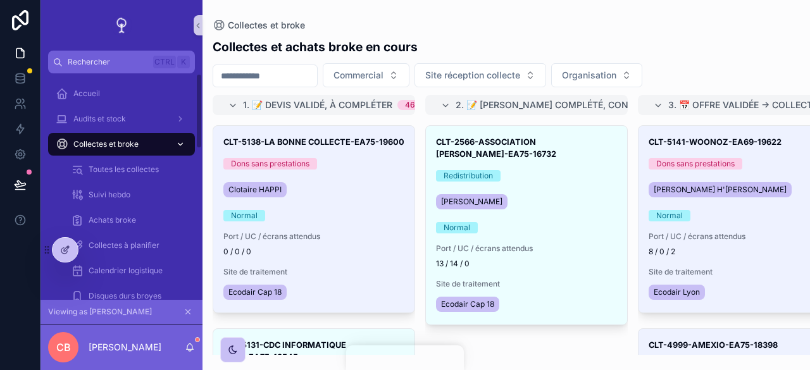
click at [139, 152] on div "Collectes et broke" at bounding box center [122, 144] width 132 height 20
click at [176, 146] on icon "scrollable content" at bounding box center [180, 144] width 9 height 9
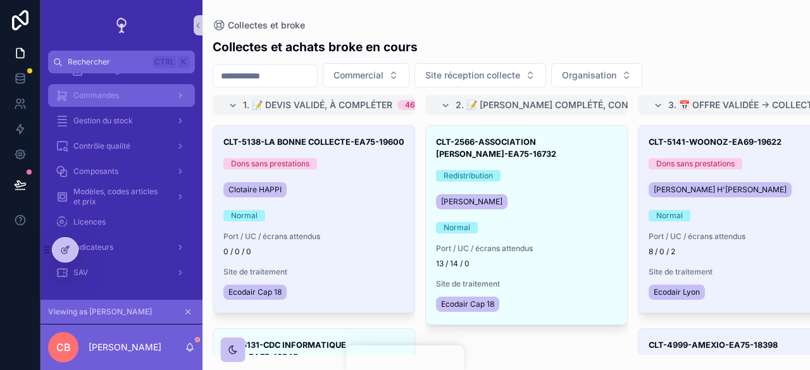
click at [139, 101] on div "Commandes" at bounding box center [122, 95] width 132 height 20
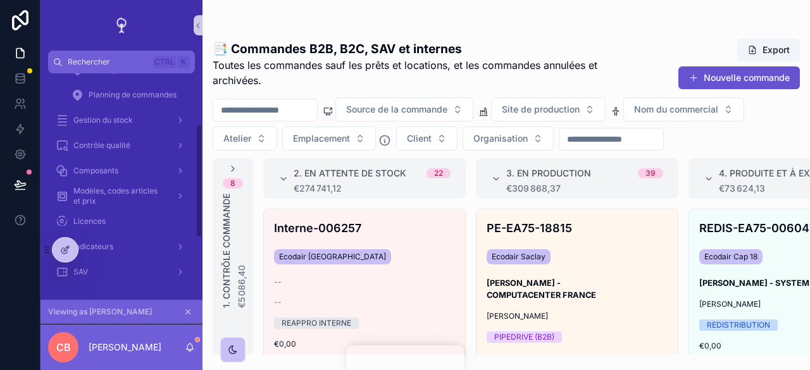
scroll to position [102, 0]
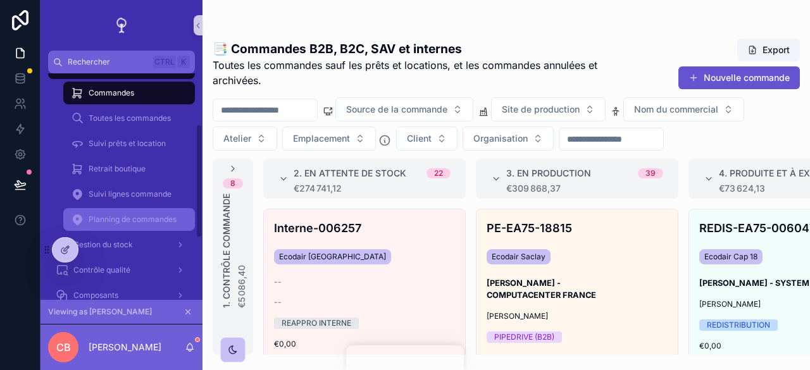
click at [153, 217] on span "Planning de commandes" at bounding box center [133, 220] width 88 height 10
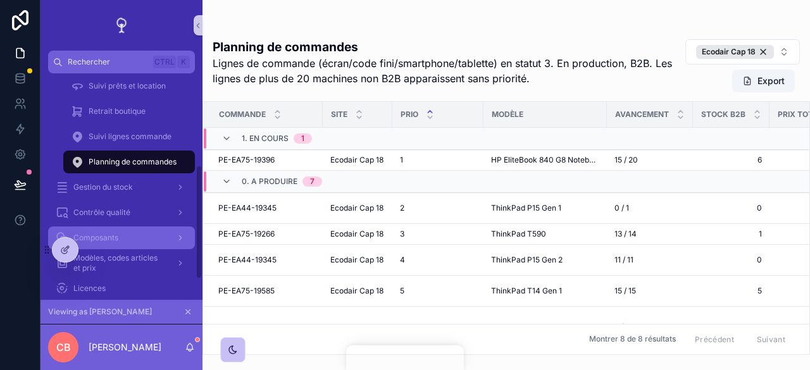
scroll to position [186, 0]
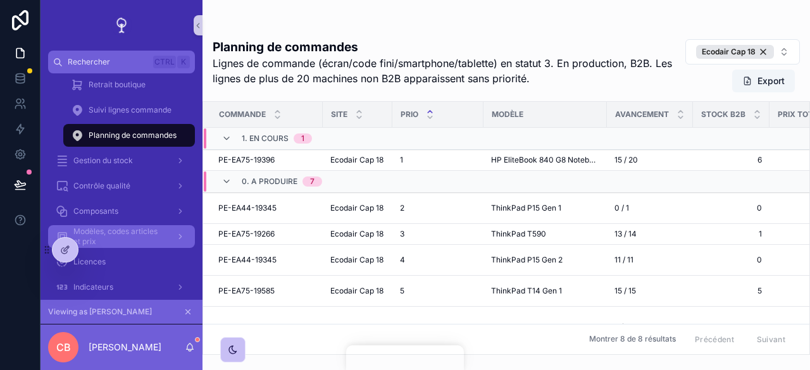
click at [119, 244] on span "Modèles, codes articles et prix" at bounding box center [119, 237] width 92 height 20
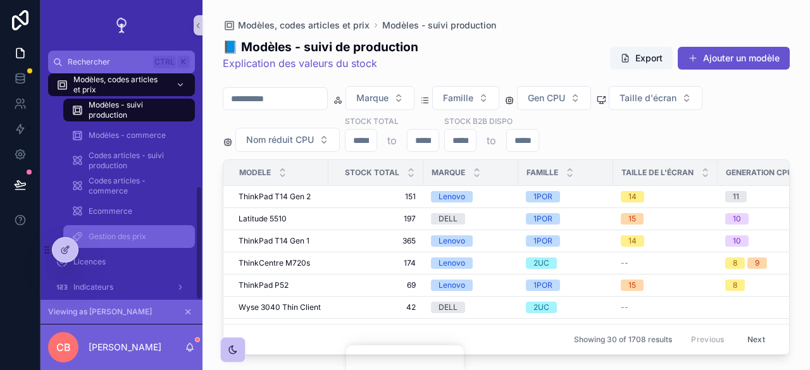
scroll to position [226, 0]
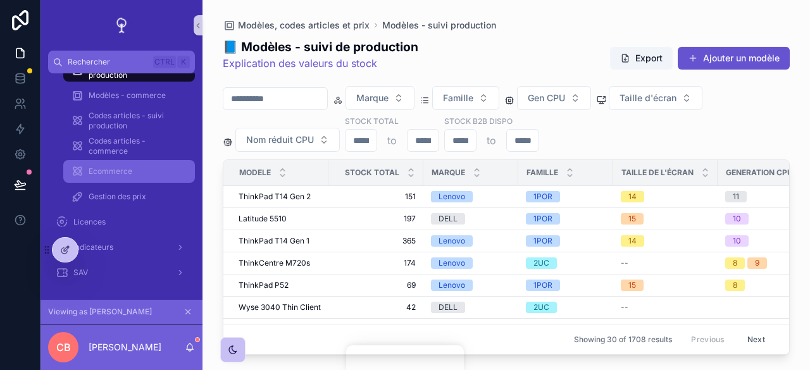
click at [108, 173] on span "Ecommerce" at bounding box center [111, 171] width 44 height 10
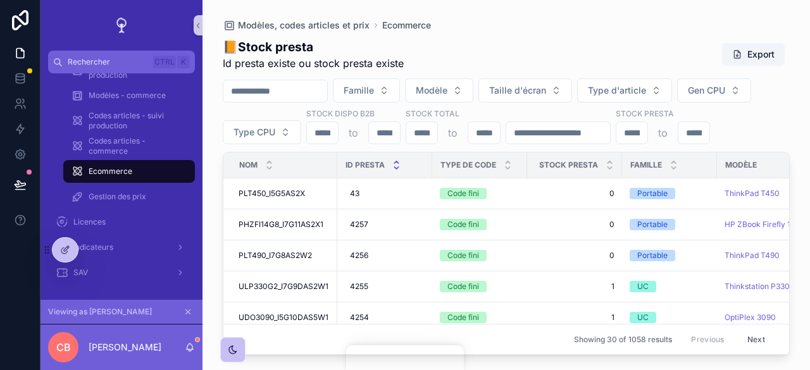
click at [394, 161] on icon "scrollable content" at bounding box center [396, 162] width 8 height 8
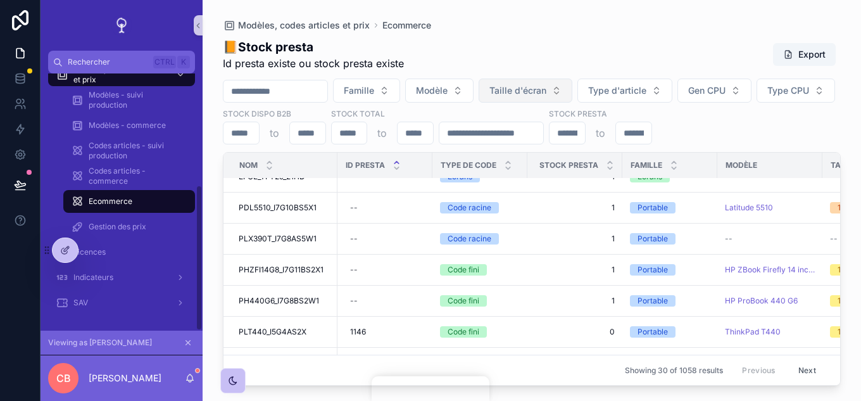
scroll to position [265, 0]
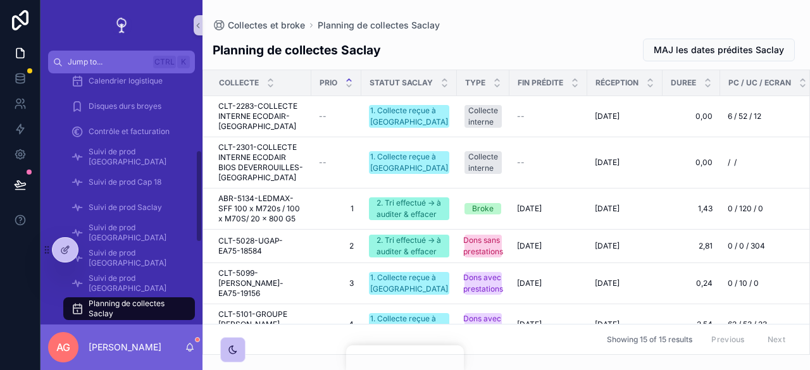
scroll to position [380, 0]
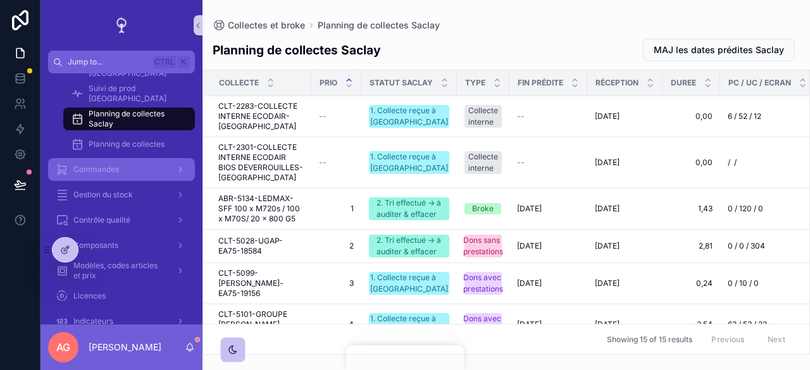
click at [144, 170] on div "Commandes" at bounding box center [122, 170] width 132 height 20
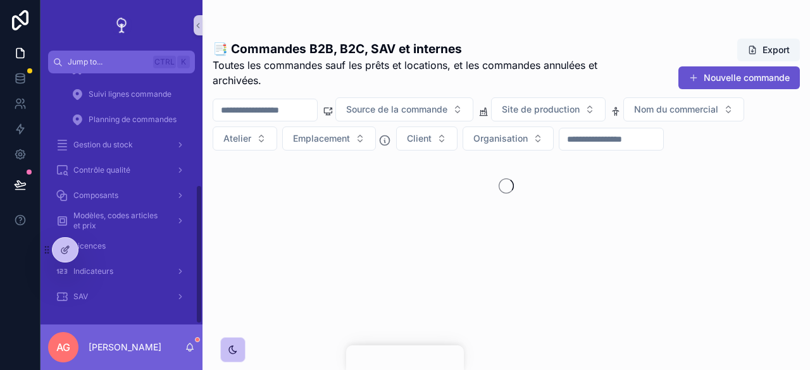
scroll to position [201, 0]
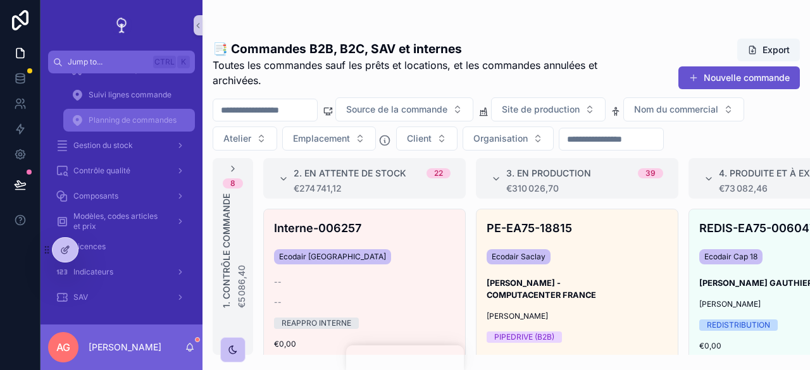
click at [151, 116] on span "Planning de commandes" at bounding box center [133, 120] width 88 height 10
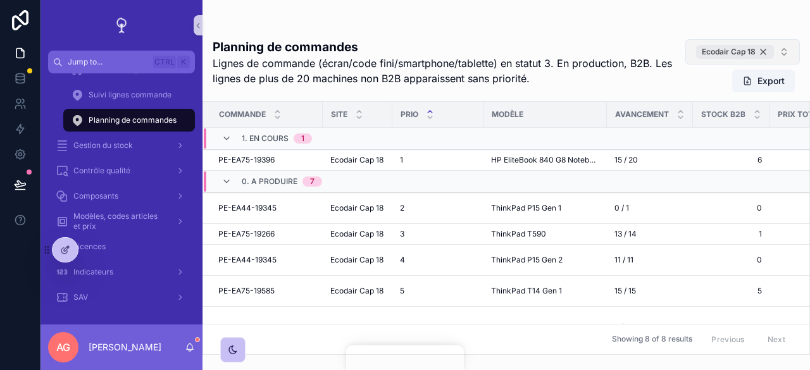
click at [765, 50] on div "Ecodair Cap 18" at bounding box center [735, 52] width 78 height 14
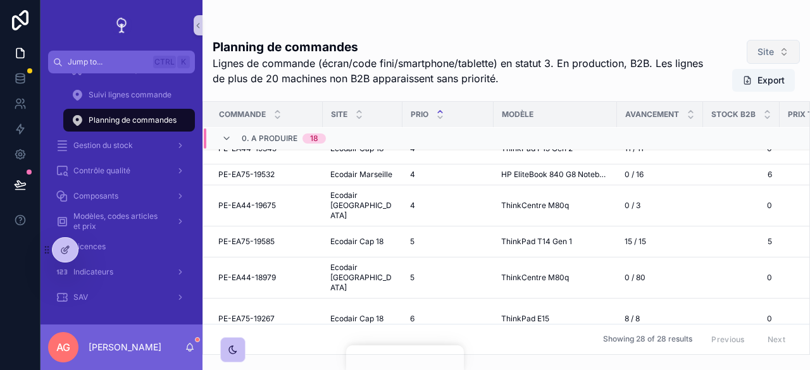
scroll to position [792, 0]
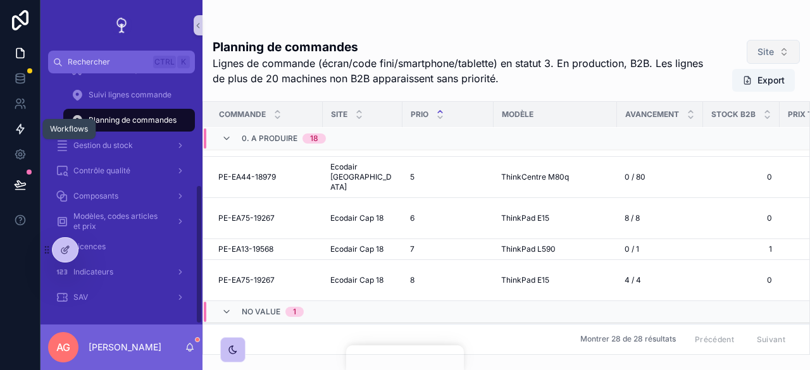
click at [15, 132] on icon at bounding box center [20, 129] width 13 height 13
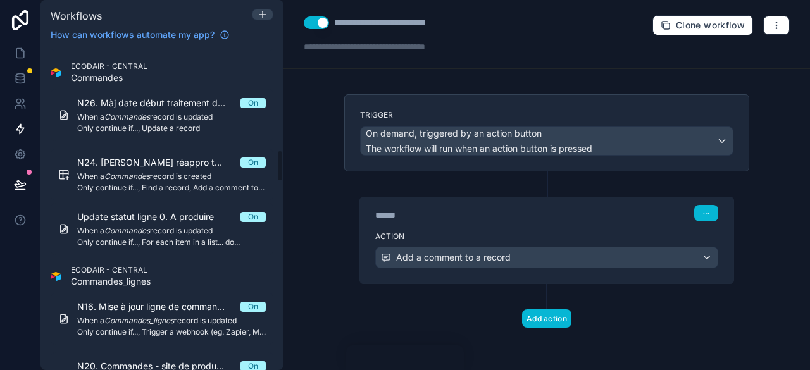
scroll to position [1076, 0]
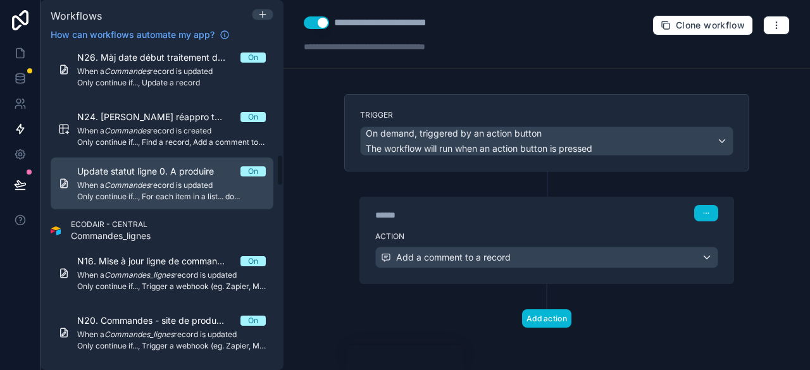
click at [185, 178] on div "Update statut ligne 0. A produire On When a Commandes record is updated Only co…" at bounding box center [171, 183] width 189 height 37
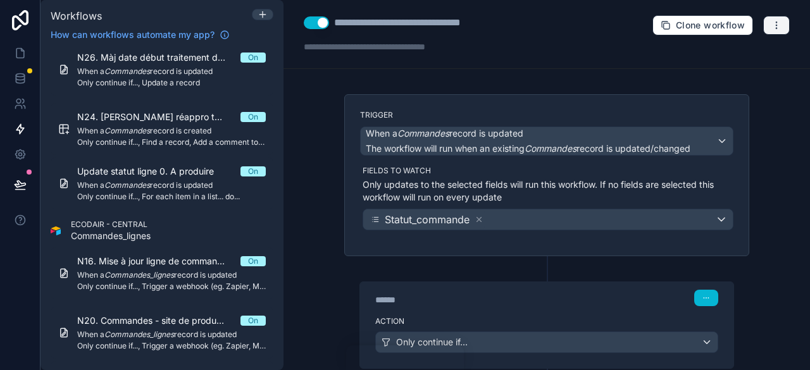
click at [772, 28] on icon "button" at bounding box center [777, 25] width 10 height 10
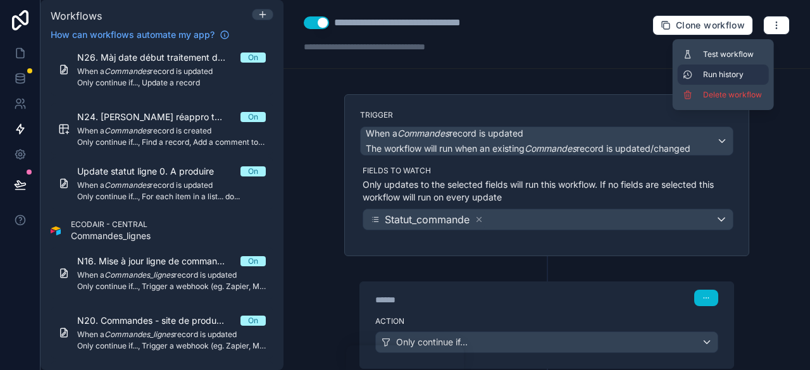
click at [725, 72] on span "Run history" at bounding box center [733, 75] width 61 height 10
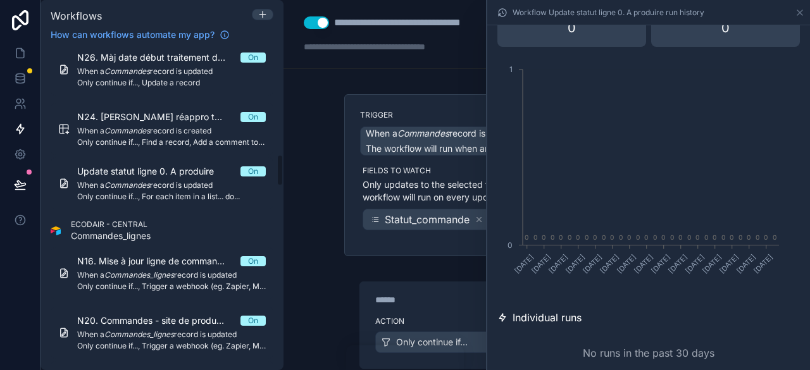
scroll to position [85, 0]
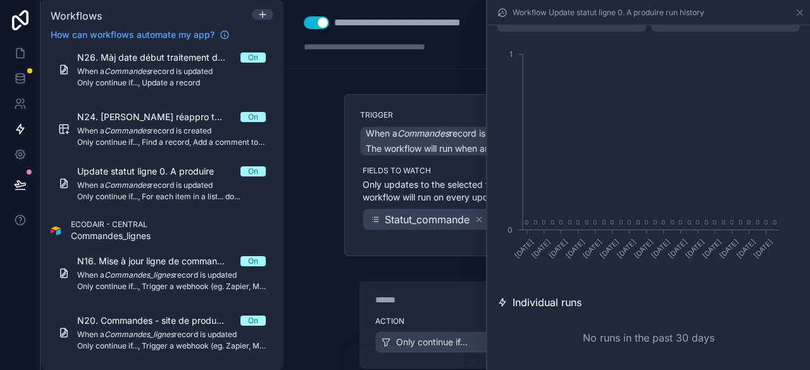
click at [794, 15] on div "Workflow Update statut ligne 0. A produire run history" at bounding box center [648, 12] width 313 height 25
click at [796, 12] on icon at bounding box center [800, 13] width 10 height 10
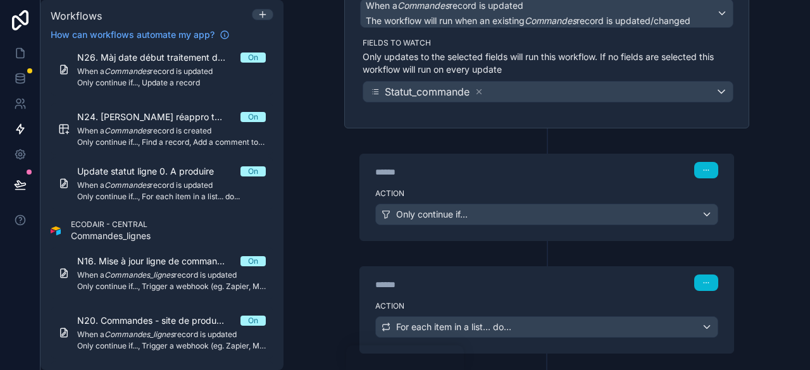
scroll to position [190, 0]
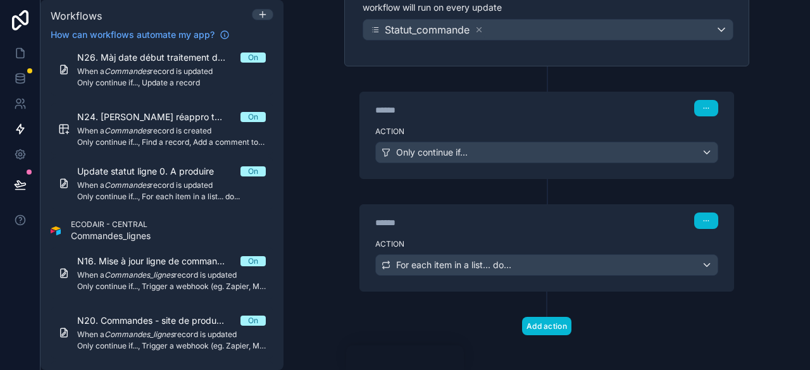
click at [523, 106] on div "******" at bounding box center [470, 110] width 190 height 13
click at [528, 122] on div "Action Only continue if..." at bounding box center [546, 150] width 373 height 57
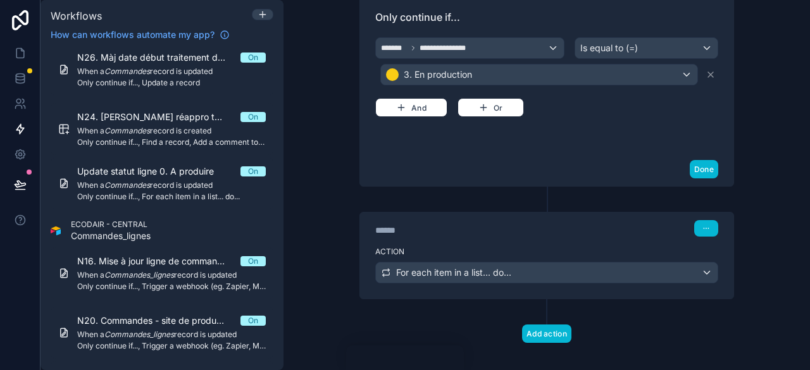
scroll to position [380, 0]
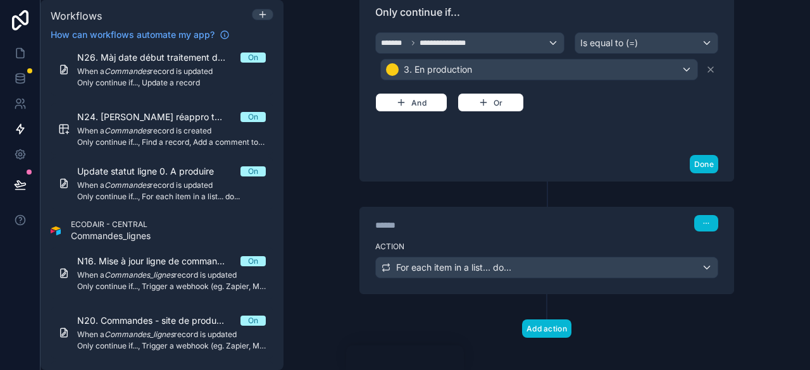
click at [533, 230] on div "****** Step 2" at bounding box center [546, 222] width 373 height 29
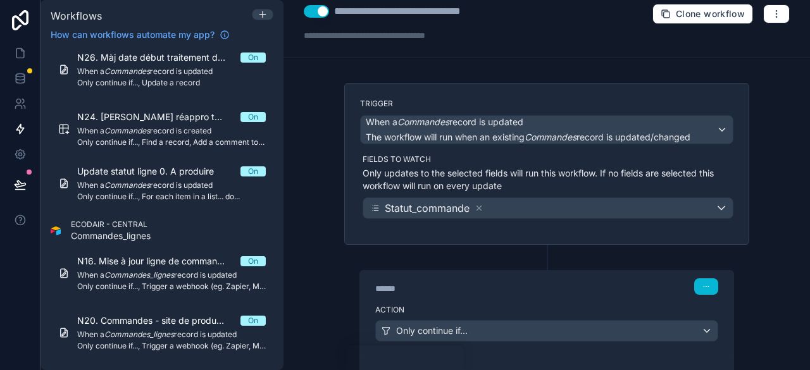
scroll to position [0, 0]
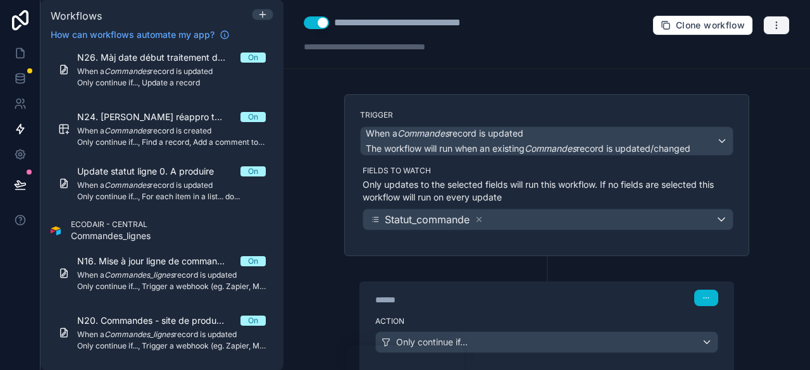
click at [763, 26] on button "button" at bounding box center [776, 25] width 27 height 19
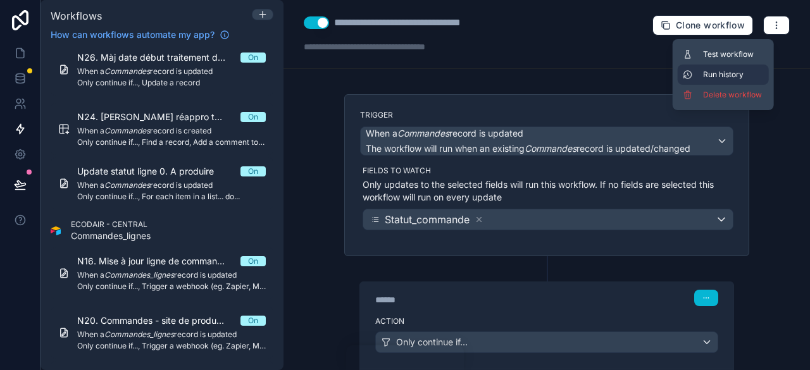
click at [742, 72] on span "Run history" at bounding box center [733, 75] width 61 height 10
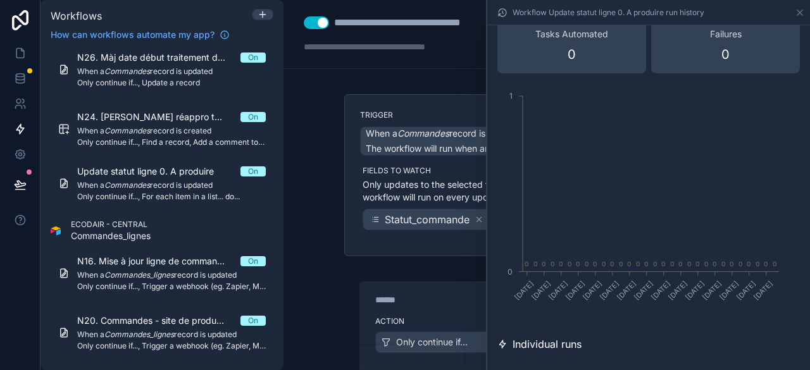
scroll to position [85, 0]
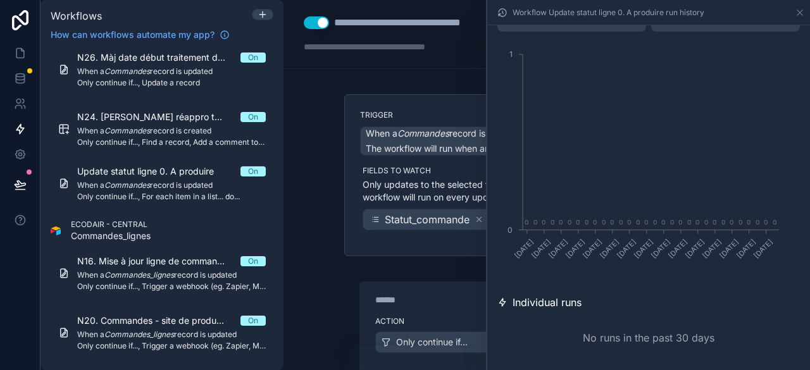
click at [679, 337] on div "No runs in the past 30 days" at bounding box center [649, 338] width 303 height 46
click at [558, 295] on span "Individual runs" at bounding box center [547, 302] width 69 height 15
click at [558, 301] on span "Individual runs" at bounding box center [547, 302] width 69 height 15
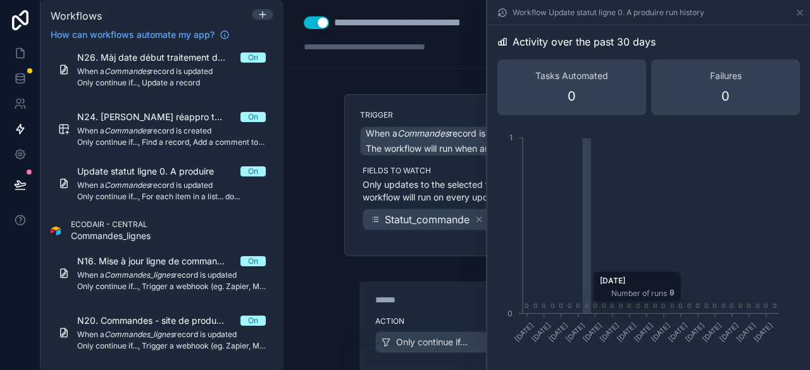
scroll to position [0, 0]
click at [805, 8] on div "Workflow Update statut ligne 0. A produire run history" at bounding box center [648, 12] width 323 height 25
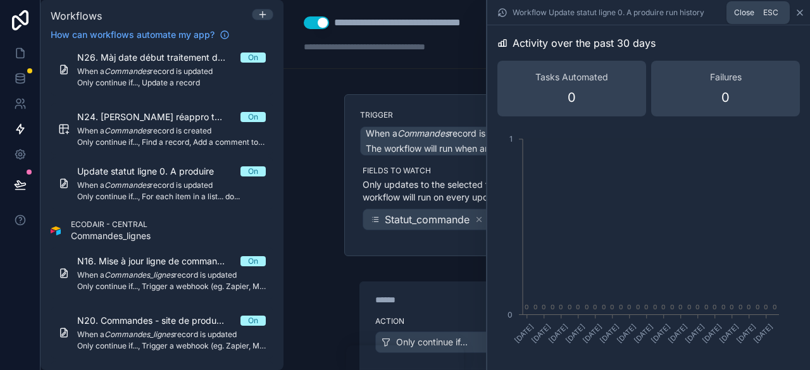
click at [797, 10] on icon at bounding box center [800, 13] width 10 height 10
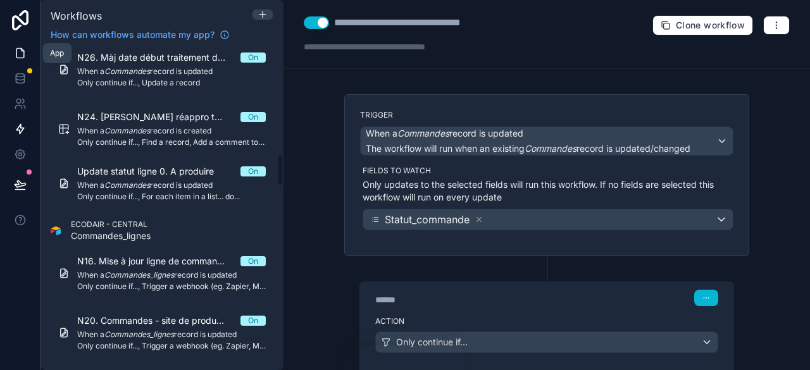
click at [19, 49] on icon at bounding box center [20, 53] width 13 height 13
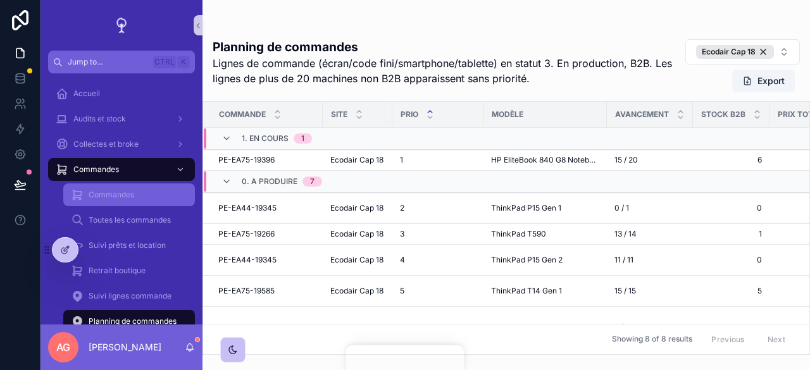
click at [139, 192] on div "Commandes" at bounding box center [129, 195] width 116 height 20
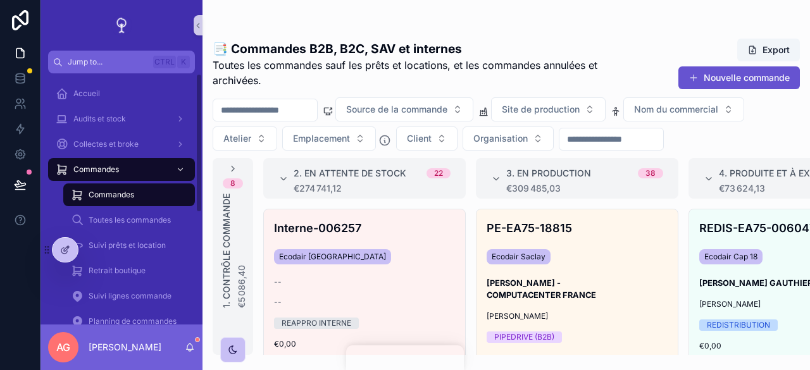
click at [286, 113] on input "scrollable content" at bounding box center [265, 110] width 104 height 18
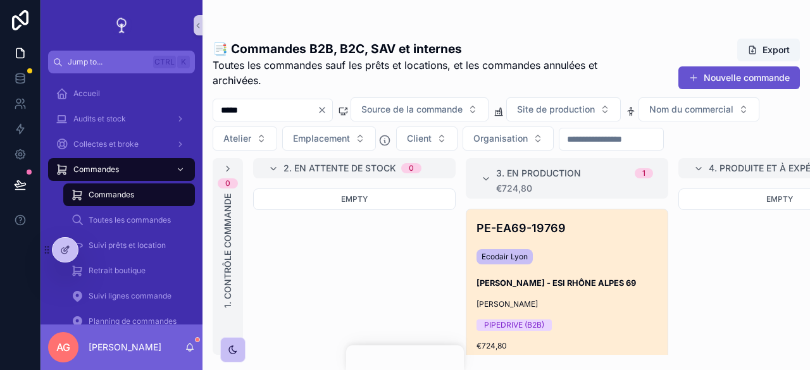
type input "*****"
click at [586, 251] on div "Ecodair Lyon" at bounding box center [567, 257] width 181 height 20
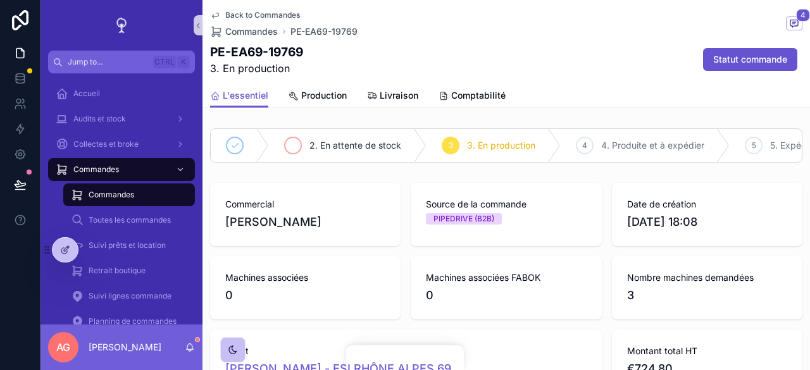
click at [352, 142] on span "2. En attente de stock" at bounding box center [356, 145] width 92 height 13
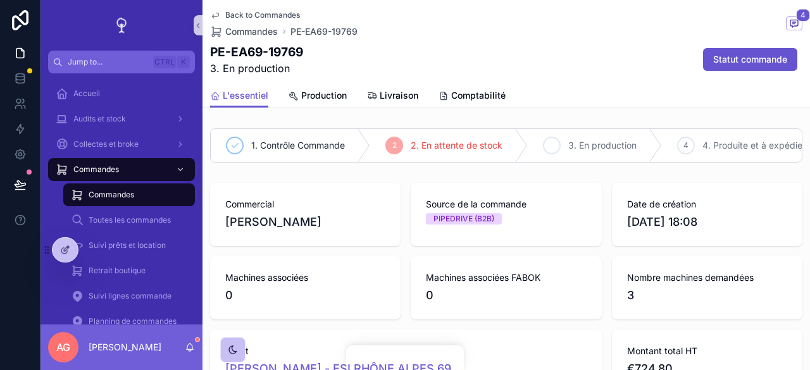
click at [582, 147] on span "3. En production" at bounding box center [602, 145] width 68 height 13
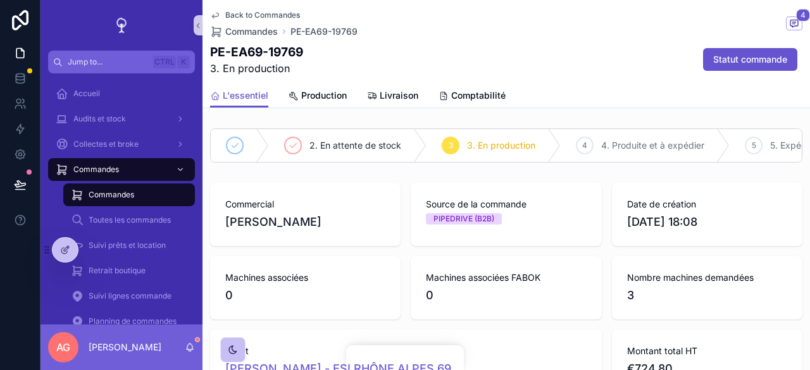
click at [618, 144] on span "4. Produite et à expédier" at bounding box center [652, 145] width 103 height 13
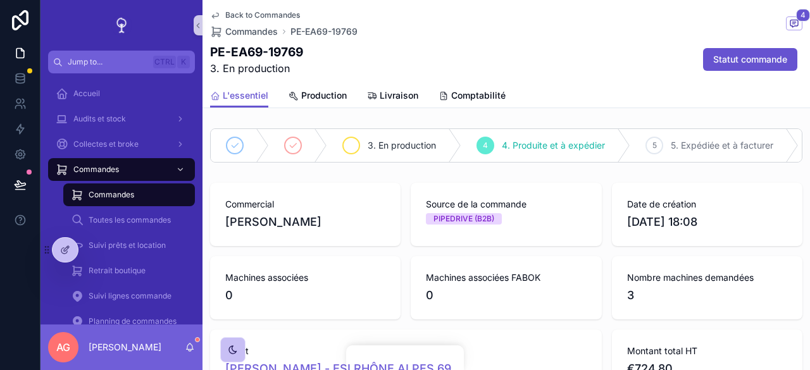
click at [376, 144] on span "3. En production" at bounding box center [402, 145] width 68 height 13
click at [394, 141] on span "3. En production" at bounding box center [402, 145] width 68 height 13
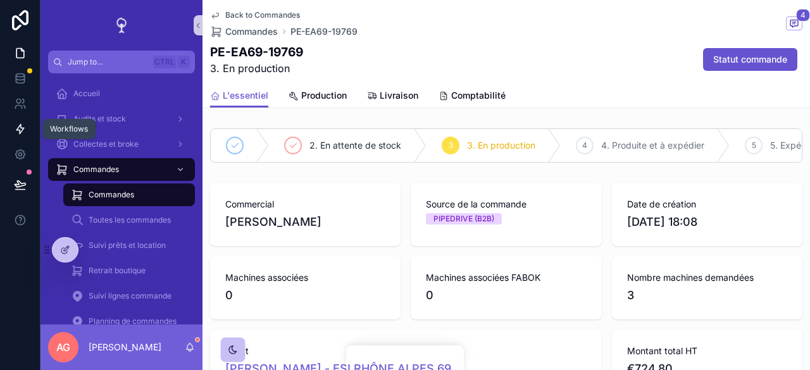
click at [16, 126] on icon at bounding box center [20, 129] width 13 height 13
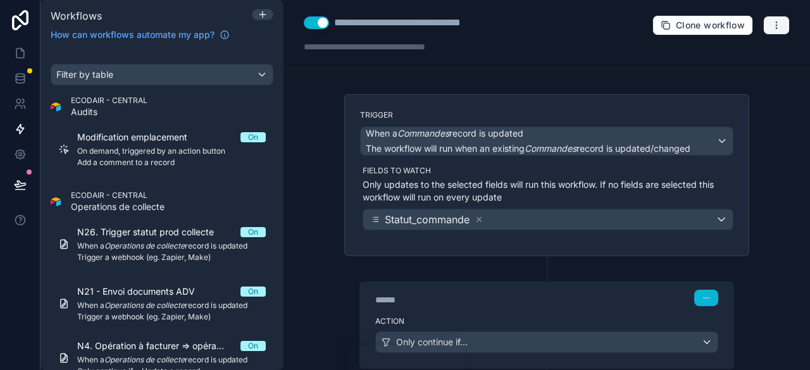
click at [772, 27] on icon "button" at bounding box center [777, 25] width 10 height 10
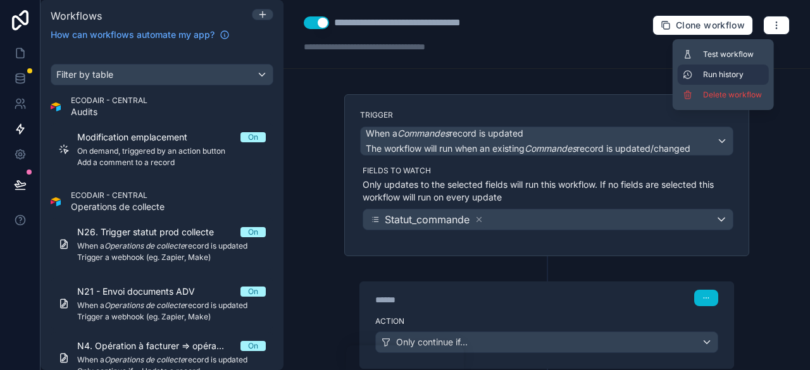
click at [734, 75] on span "Run history" at bounding box center [733, 75] width 61 height 10
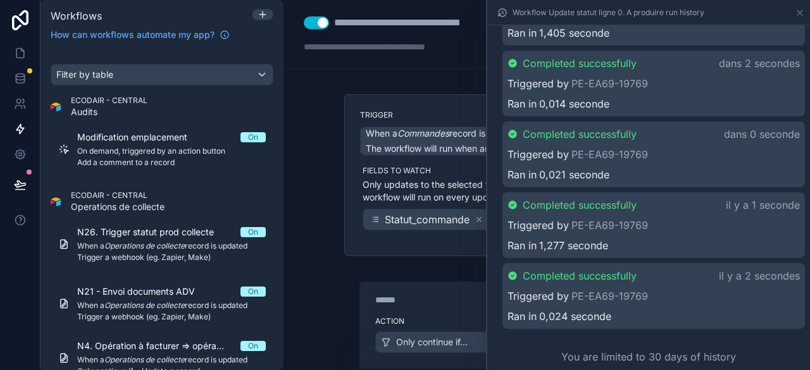
scroll to position [439, 0]
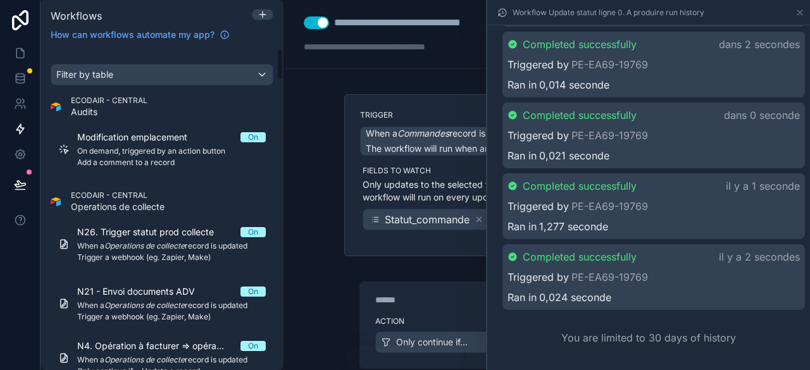
click at [343, 75] on div "**********" at bounding box center [547, 185] width 527 height 370
click at [799, 15] on icon at bounding box center [800, 13] width 10 height 10
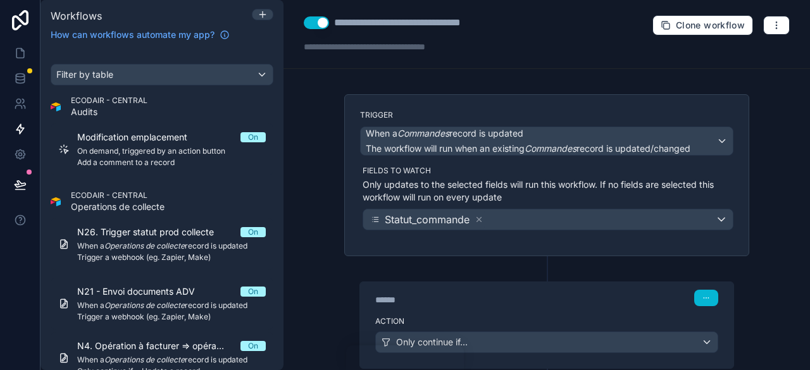
click at [337, 25] on div "**********" at bounding box center [416, 22] width 165 height 15
type div "**********"
click at [344, 78] on div "**********" at bounding box center [547, 185] width 527 height 370
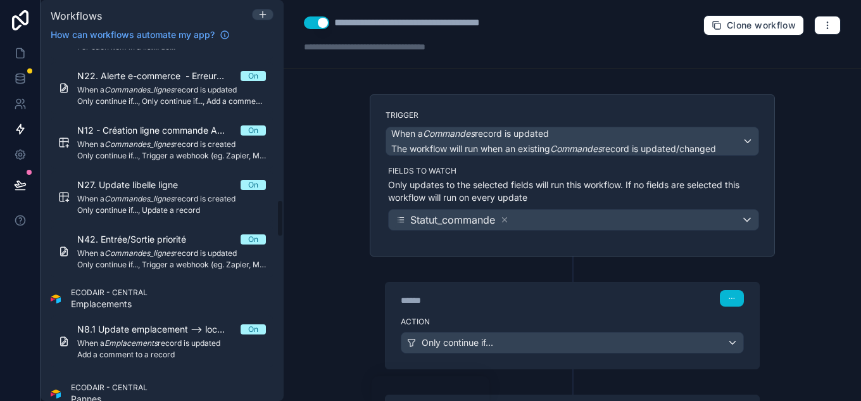
scroll to position [1456, 0]
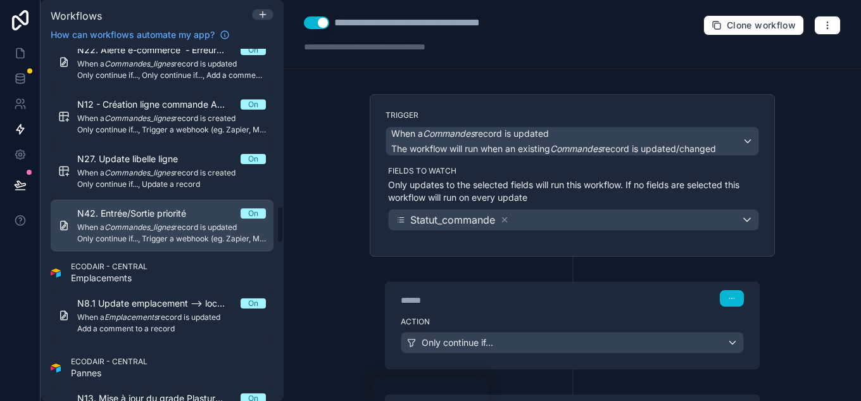
click at [158, 220] on div "N42. Entrée/Sortie priorité On When a Commandes_lignes record is updated Only c…" at bounding box center [171, 225] width 189 height 37
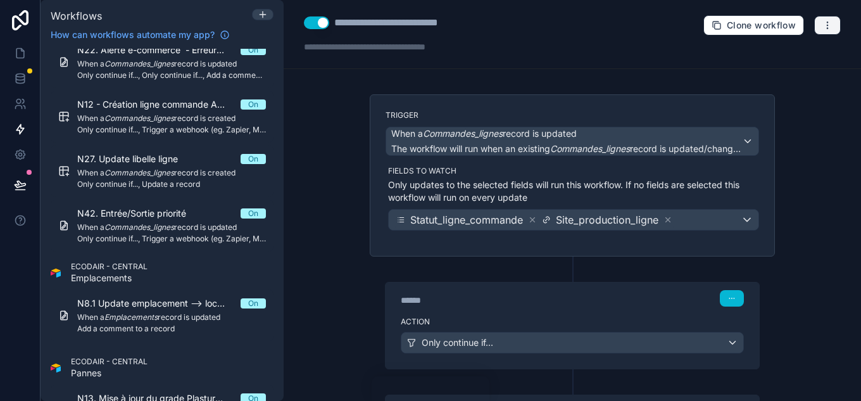
click at [822, 27] on icon "button" at bounding box center [827, 25] width 10 height 10
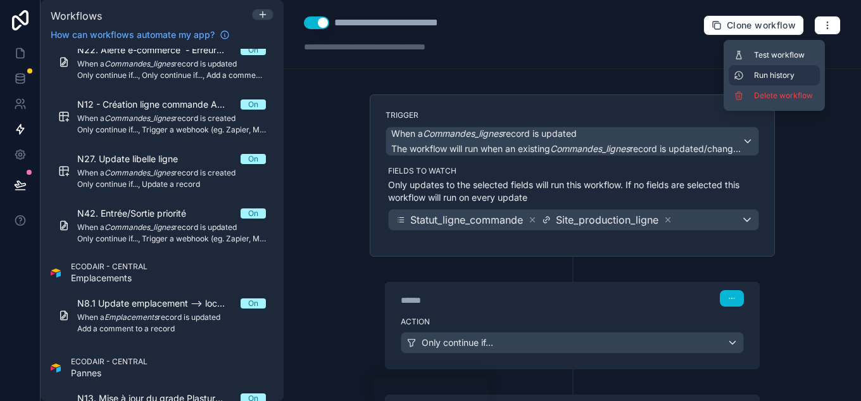
click at [768, 70] on span "Run history" at bounding box center [784, 75] width 61 height 10
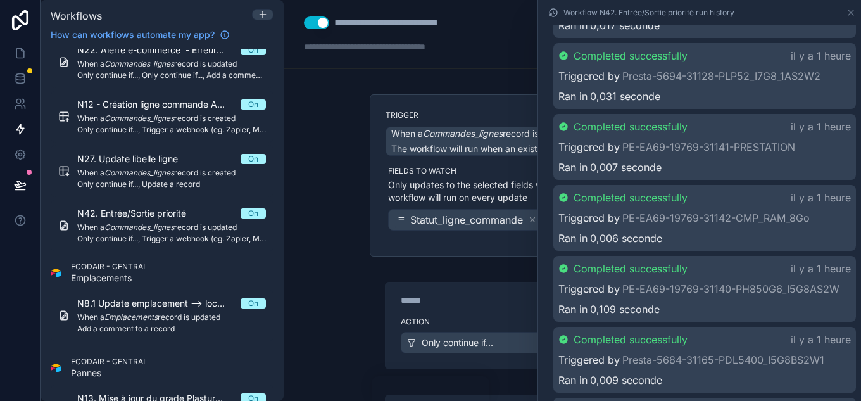
scroll to position [633, 0]
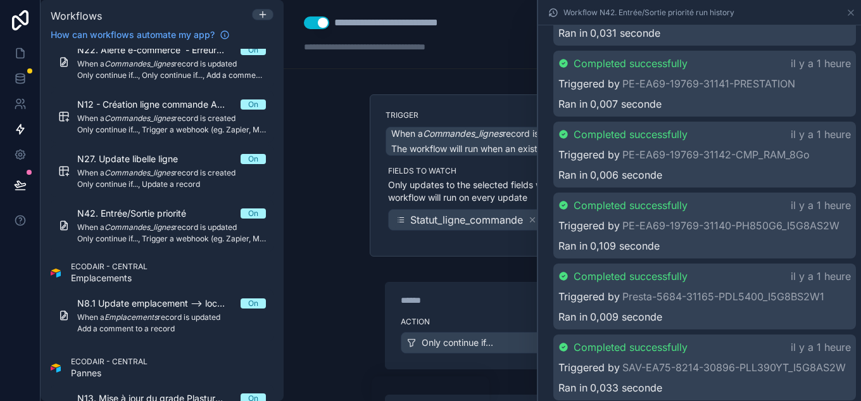
drag, startPoint x: 506, startPoint y: 306, endPoint x: 508, endPoint y: 300, distance: 6.6
click at [506, 306] on div "****** Step 1" at bounding box center [571, 296] width 373 height 29
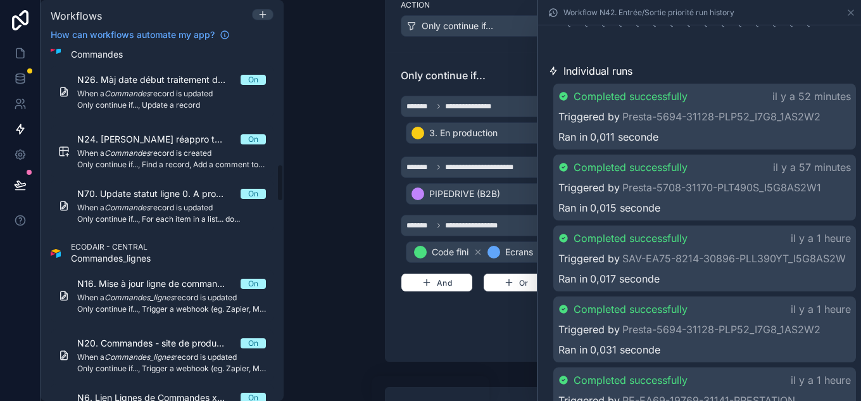
scroll to position [1076, 0]
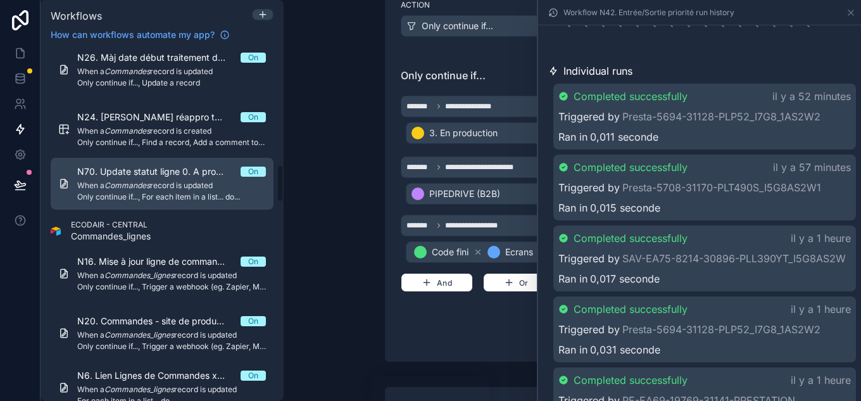
click at [176, 185] on span "When a Commandes record is updated" at bounding box center [171, 185] width 189 height 10
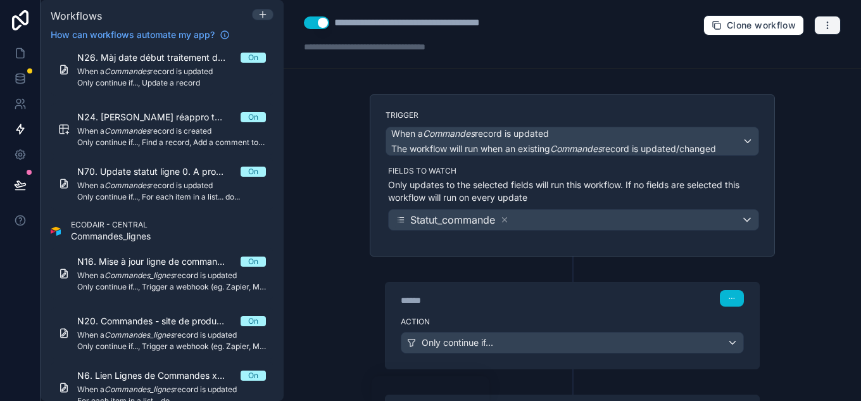
click at [825, 29] on button "button" at bounding box center [827, 25] width 27 height 19
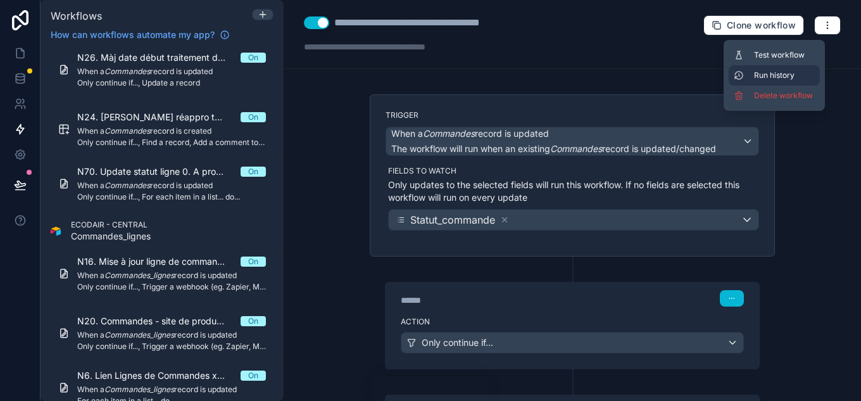
click at [793, 74] on span "Run history" at bounding box center [784, 75] width 61 height 10
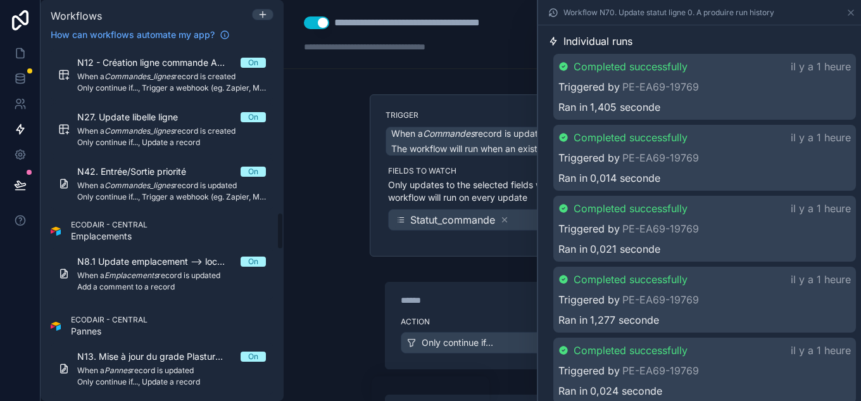
scroll to position [1519, 0]
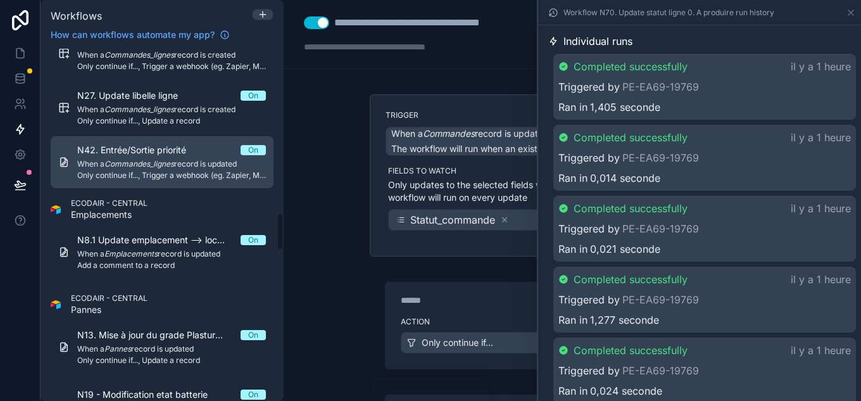
click at [166, 168] on span "When a Commandes_lignes record is updated" at bounding box center [171, 164] width 189 height 10
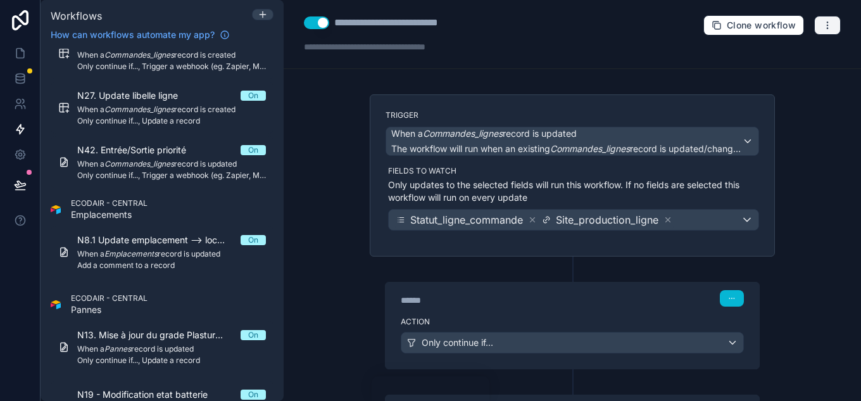
click at [823, 25] on button "button" at bounding box center [827, 25] width 27 height 19
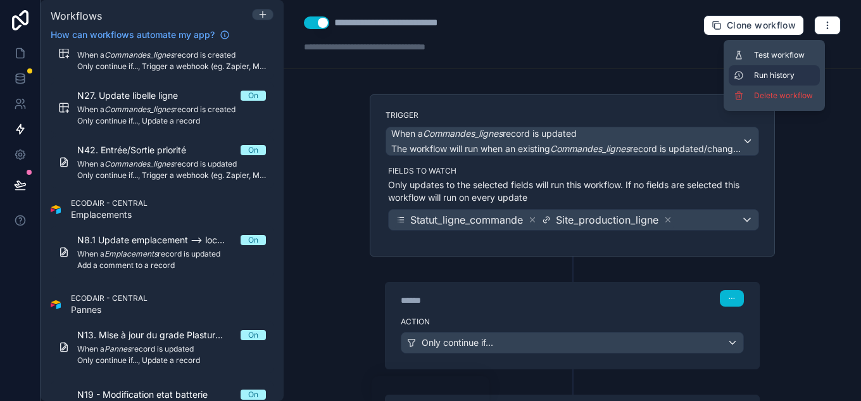
click at [794, 71] on span "Run history" at bounding box center [784, 75] width 61 height 10
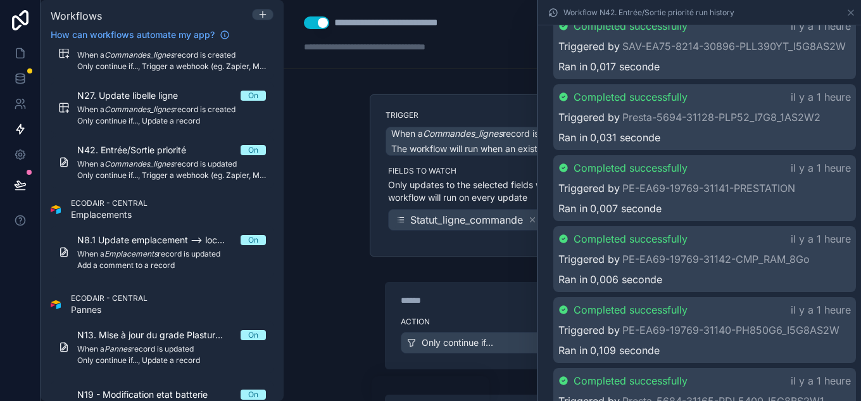
scroll to position [506, 0]
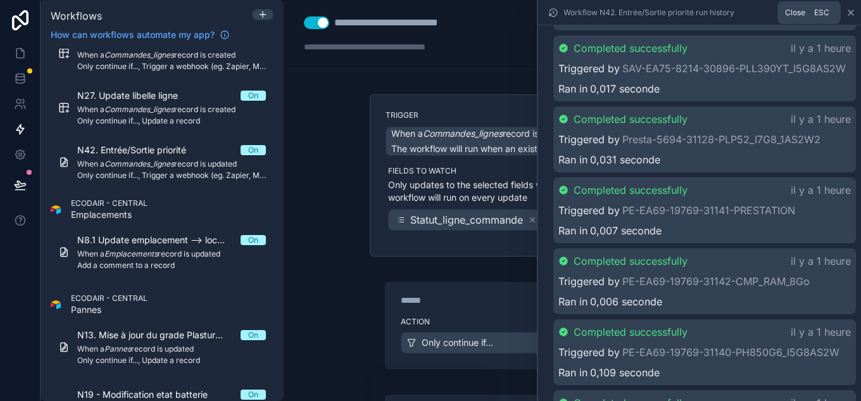
click at [851, 13] on icon at bounding box center [850, 12] width 5 height 5
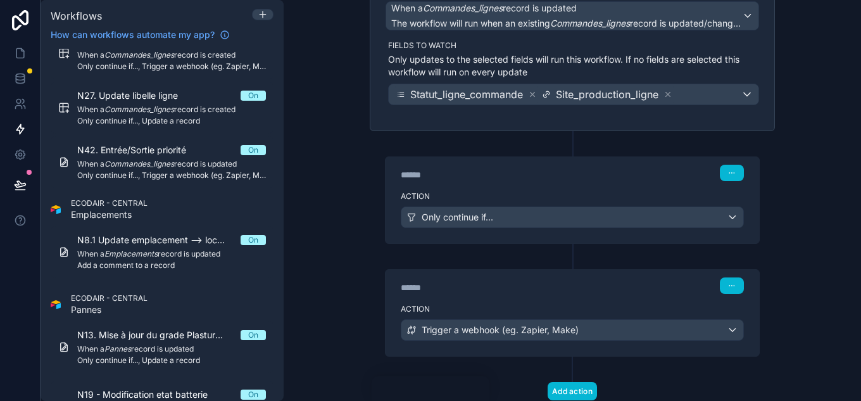
scroll to position [127, 0]
click at [555, 186] on div "Action Only continue if..." at bounding box center [571, 213] width 373 height 57
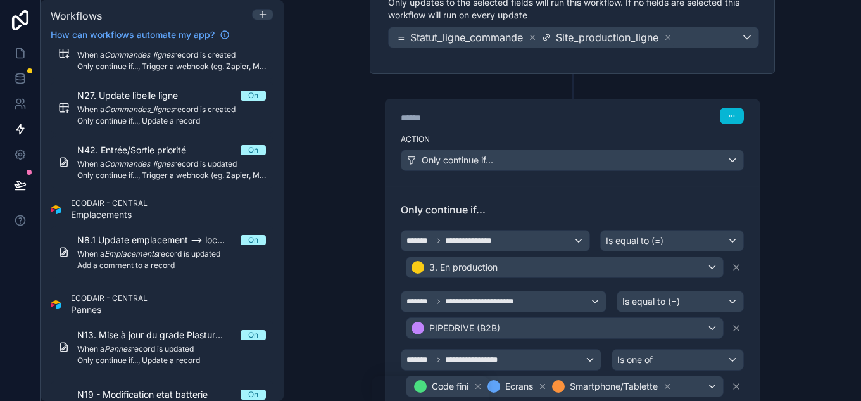
scroll to position [190, 0]
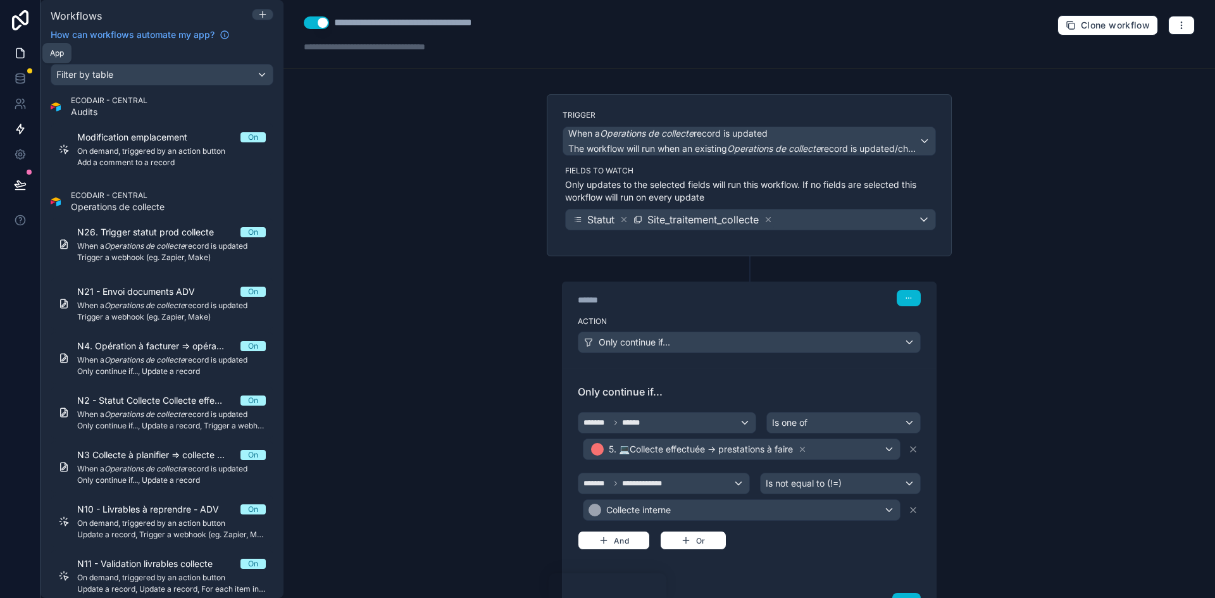
click at [16, 51] on icon at bounding box center [20, 53] width 8 height 9
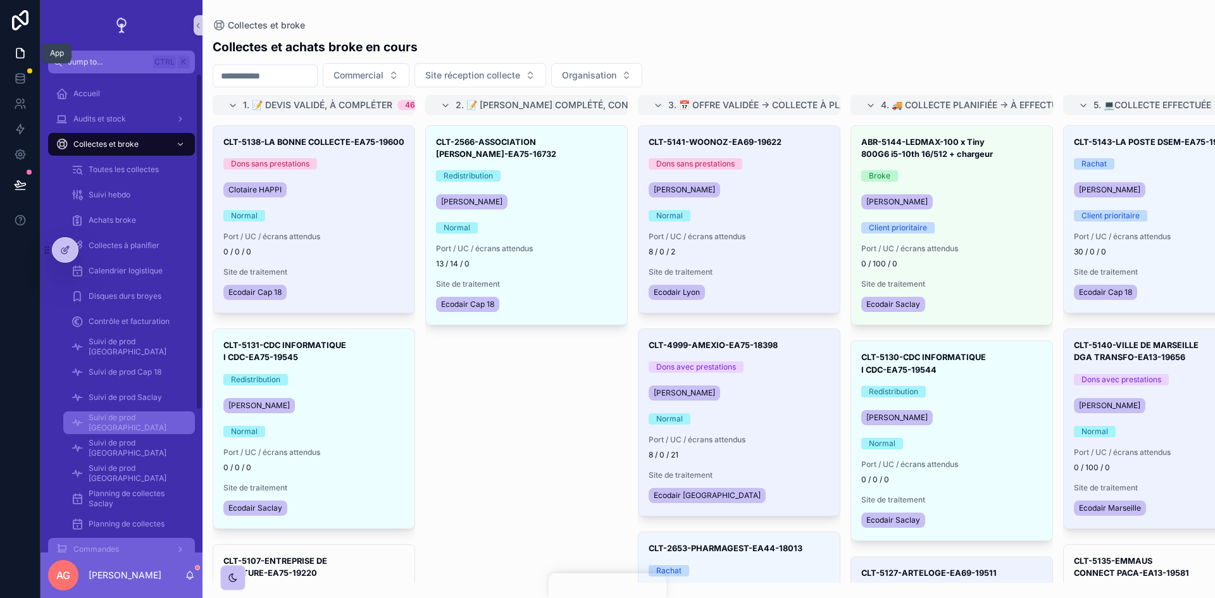
click at [144, 416] on div "Suivi de prod [GEOGRAPHIC_DATA]" at bounding box center [129, 423] width 116 height 20
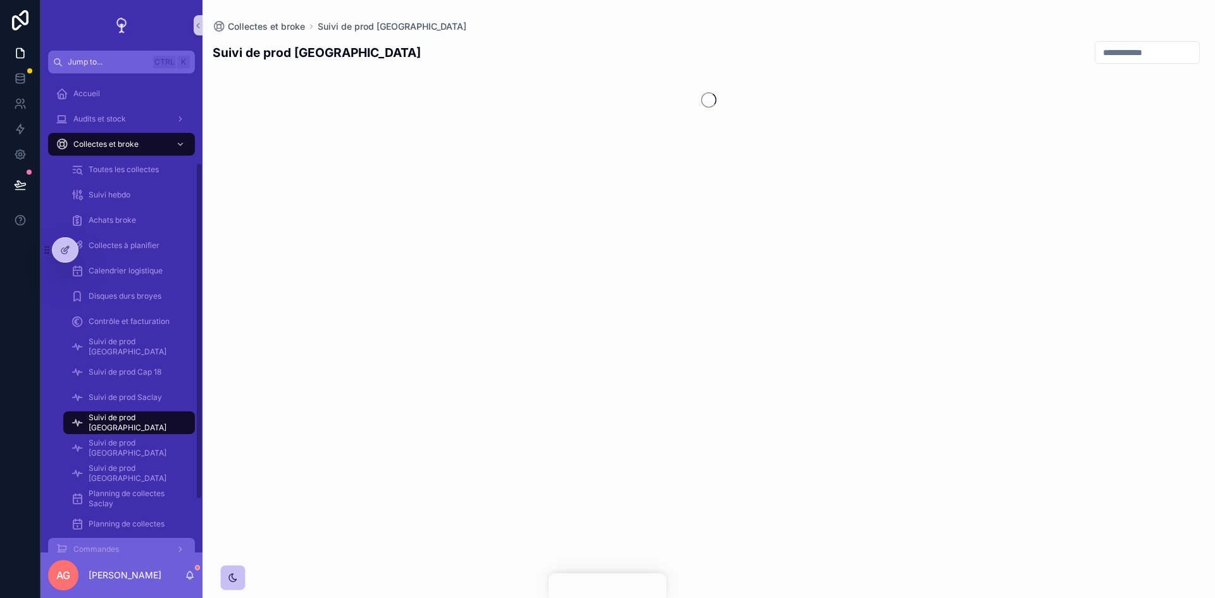
scroll to position [127, 0]
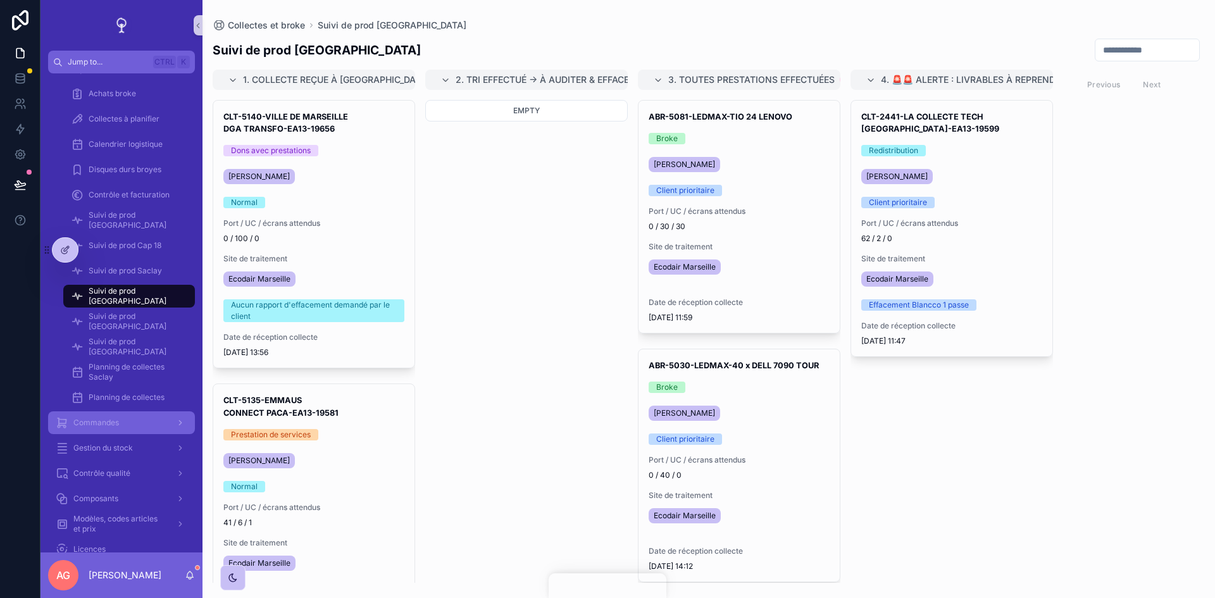
click at [145, 422] on div "Commandes" at bounding box center [122, 423] width 132 height 20
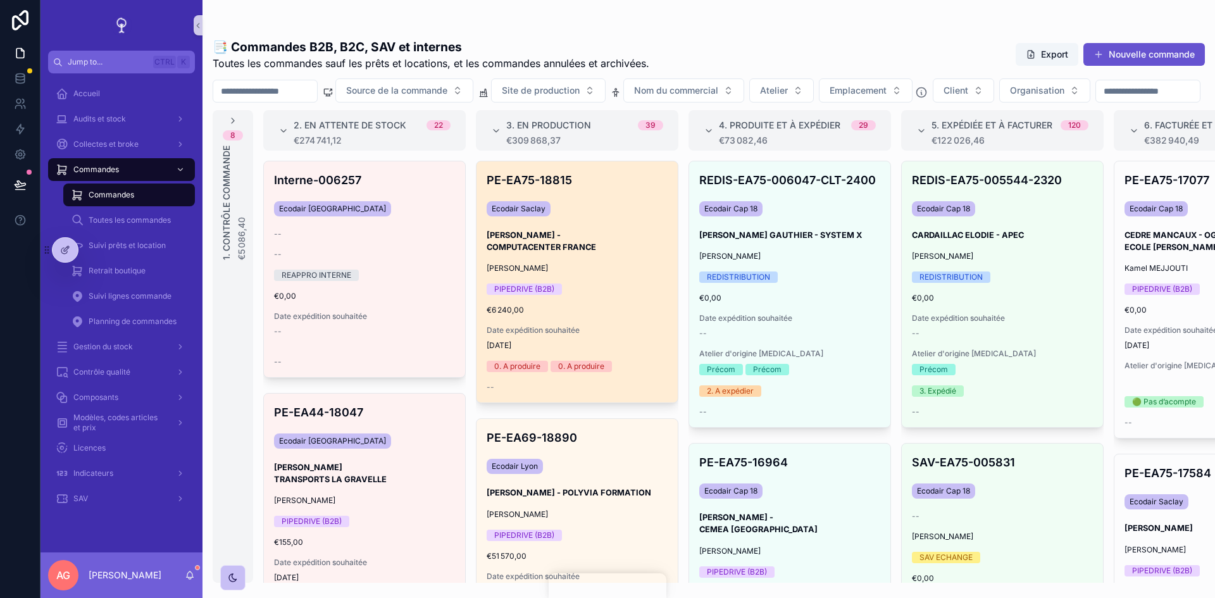
click at [648, 295] on div "PIPEDRIVE (B2B)" at bounding box center [577, 289] width 181 height 11
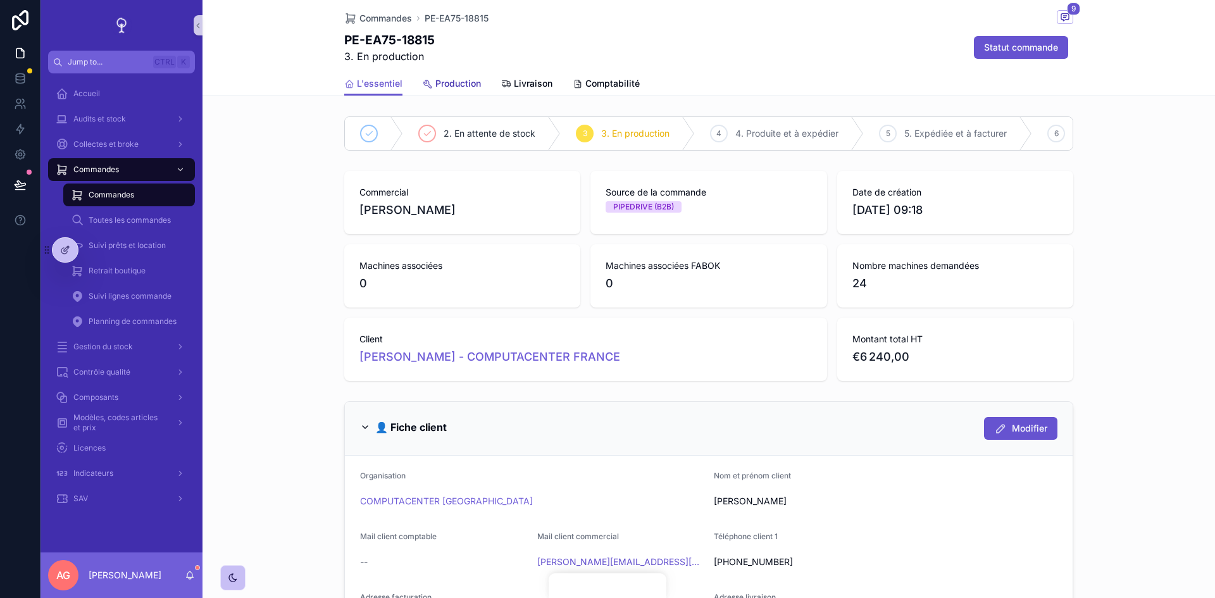
click at [470, 86] on span "Production" at bounding box center [458, 83] width 46 height 13
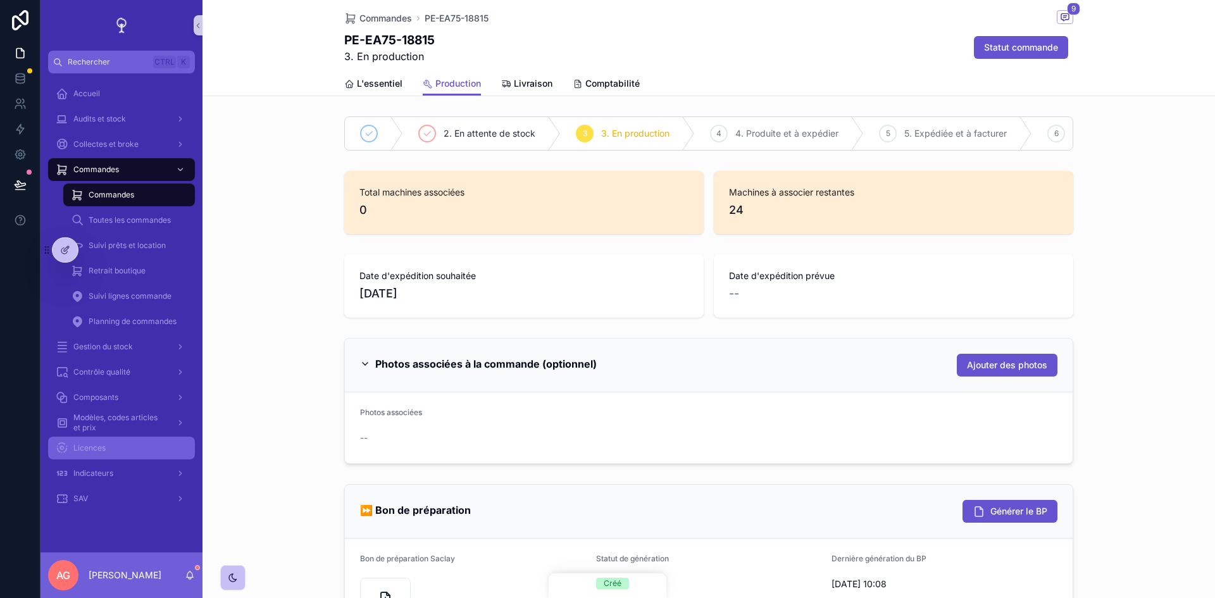
click at [110, 454] on div "Licences" at bounding box center [122, 448] width 132 height 20
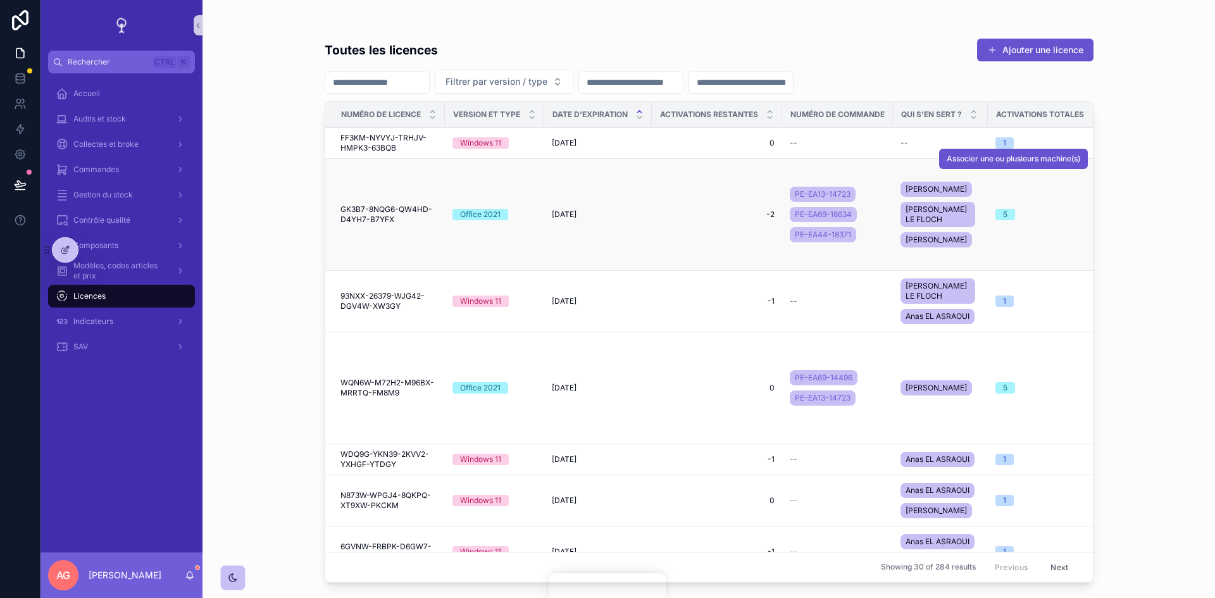
click at [669, 199] on td "-2 -2" at bounding box center [717, 215] width 130 height 112
click at [369, 213] on span "GK3B7-8NQG6-QW4HD-D4YH7-B7YFX" at bounding box center [389, 214] width 97 height 20
